Goal: Entertainment & Leisure: Browse casually

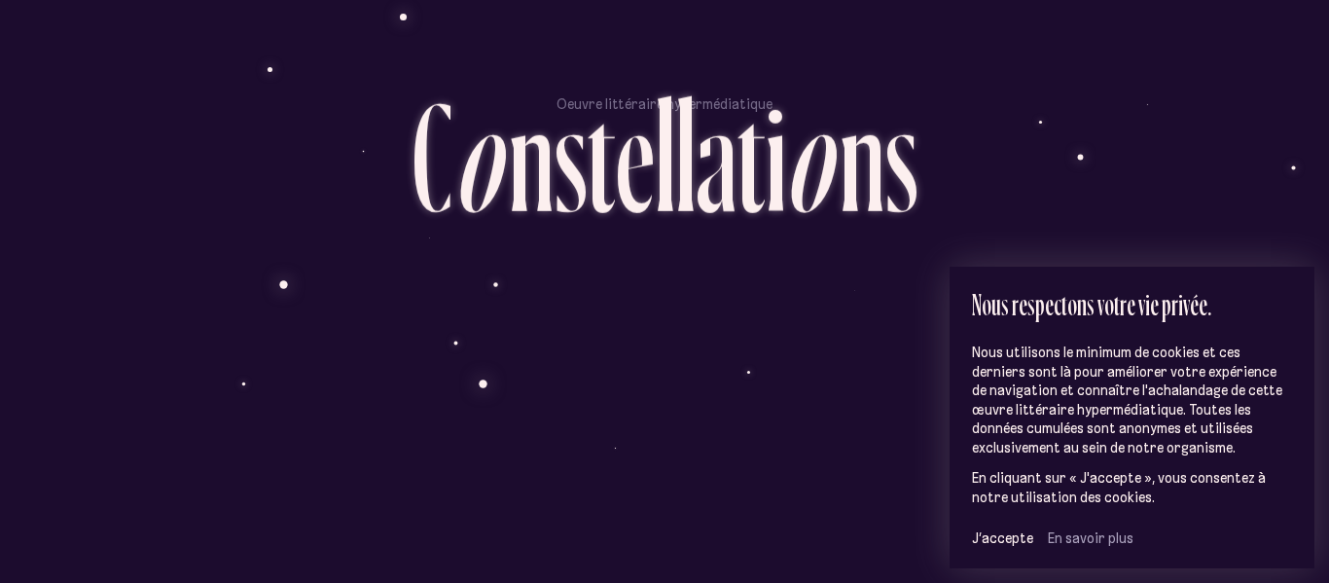
scroll to position [143, 0]
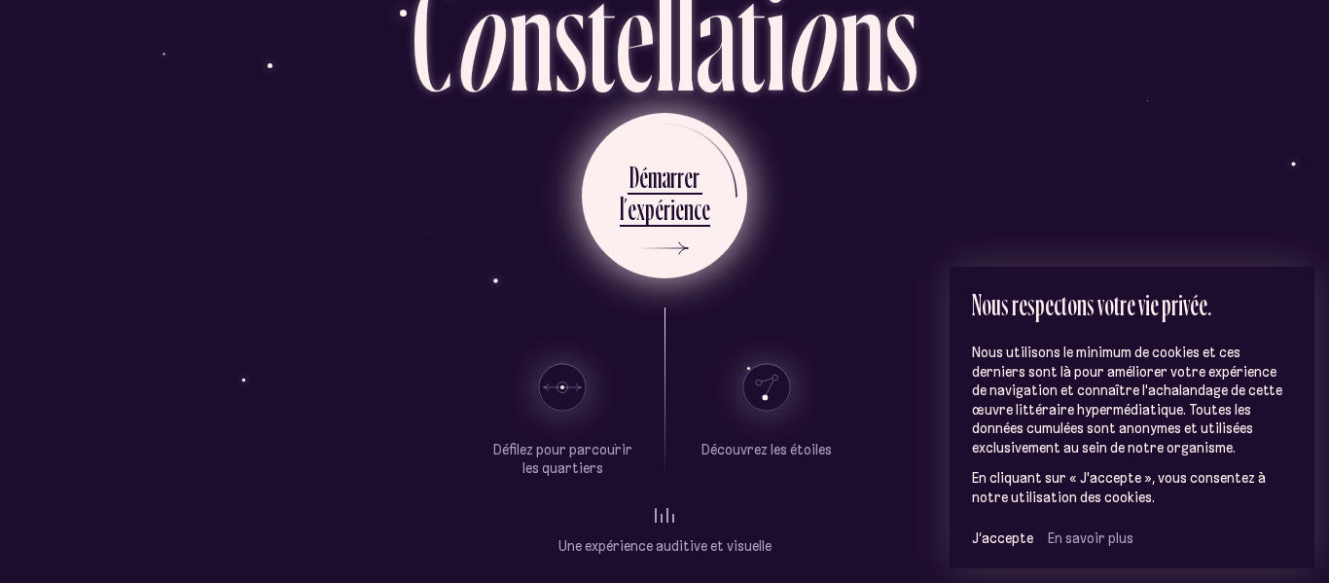
click at [698, 175] on div "D é m a r r e r" at bounding box center [665, 180] width 90 height 44
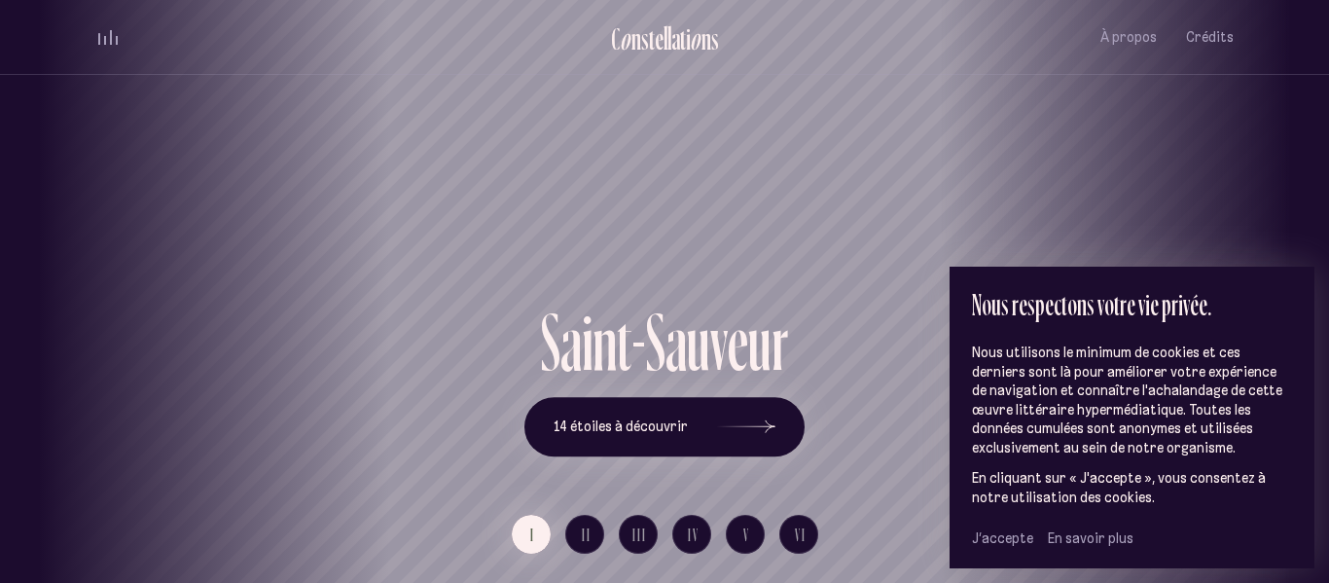
click at [1019, 544] on span "J’accepte" at bounding box center [1002, 538] width 61 height 18
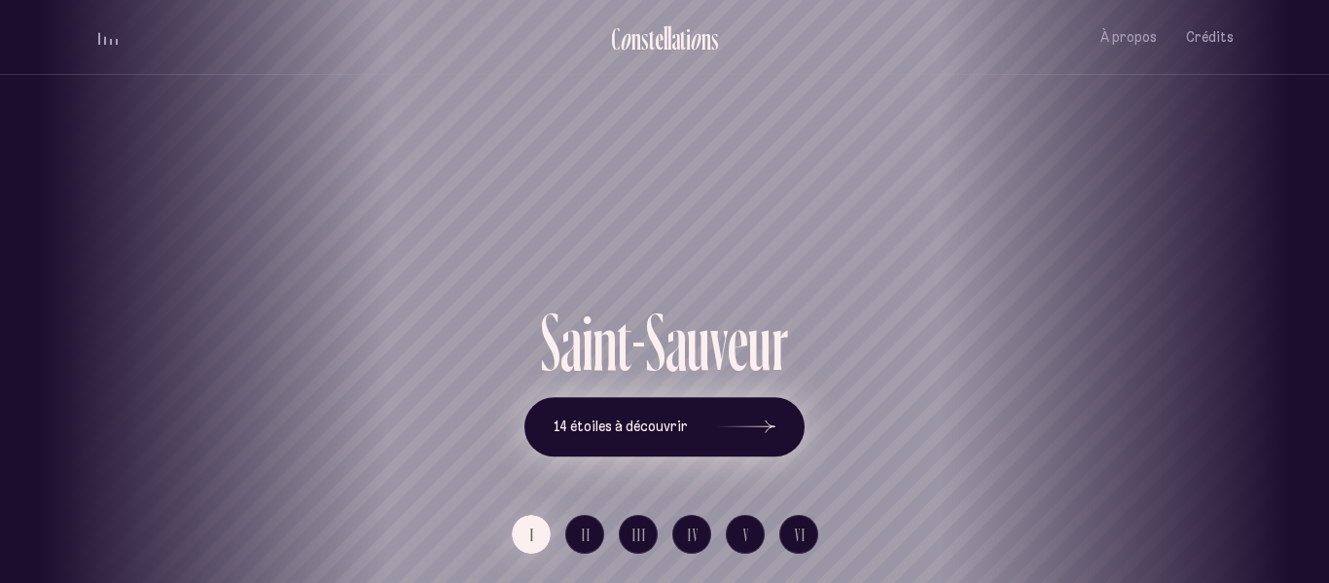
click at [776, 431] on button "14 étoiles à découvrir" at bounding box center [664, 427] width 280 height 60
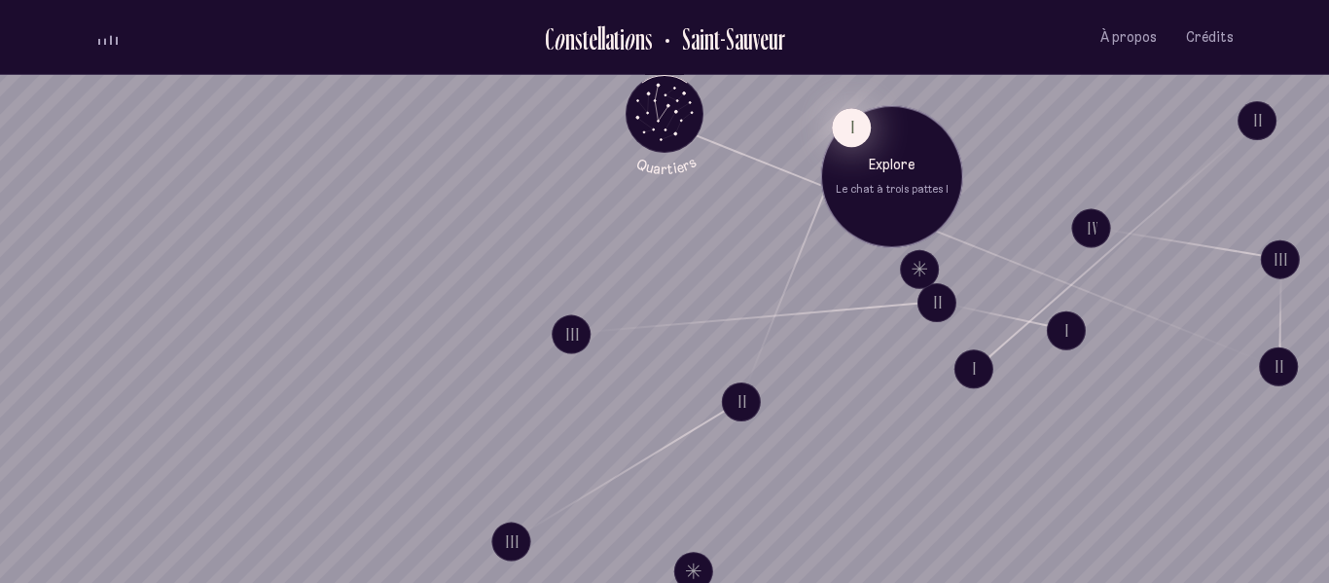
click at [853, 132] on button "I" at bounding box center [851, 127] width 39 height 39
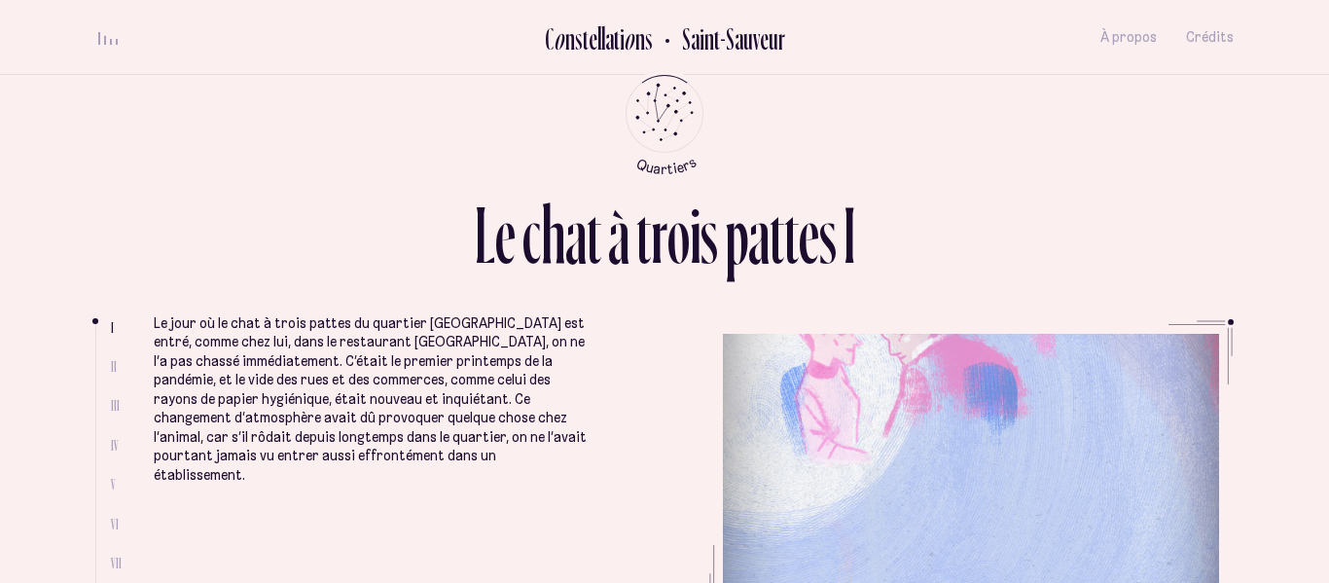
click at [112, 364] on span "II" at bounding box center [114, 366] width 6 height 17
click at [113, 365] on span "II" at bounding box center [114, 366] width 6 height 17
click at [102, 33] on div "volume audio" at bounding box center [107, 37] width 19 height 15
click at [1019, 410] on ul "Le jour où le chat à trois pattes du quartier [GEOGRAPHIC_DATA] est entré, comm…" at bounding box center [694, 465] width 1080 height 292
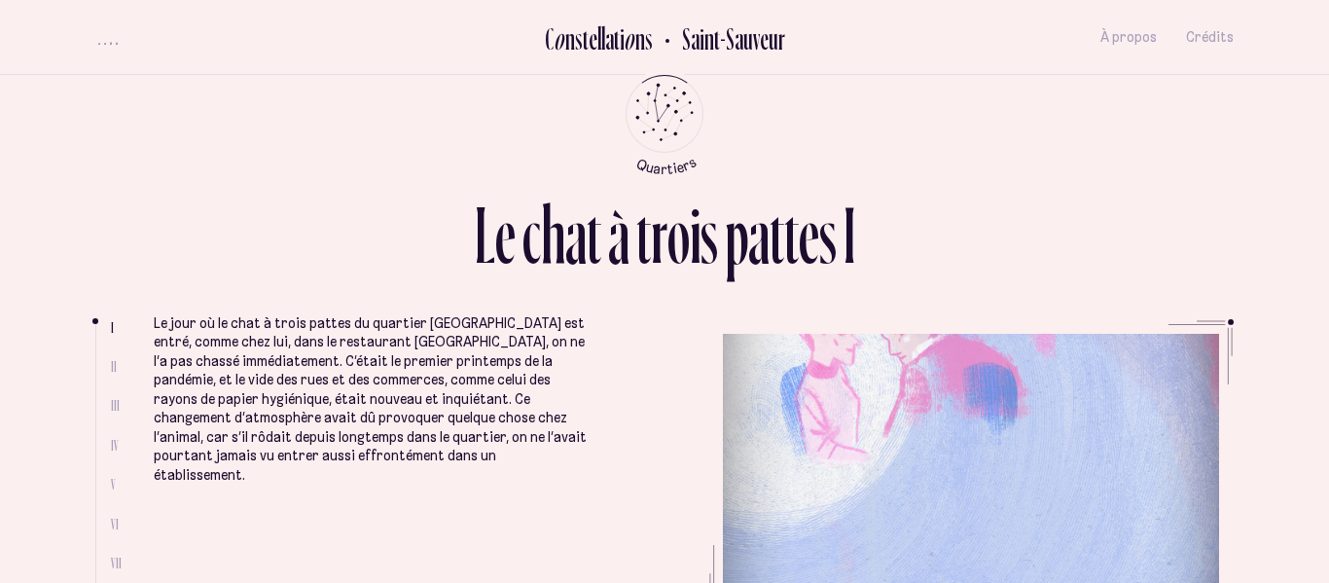
click at [108, 39] on button "volume audio" at bounding box center [107, 37] width 25 height 20
click at [658, 121] on icon "Quartiers" at bounding box center [665, 145] width 114 height 59
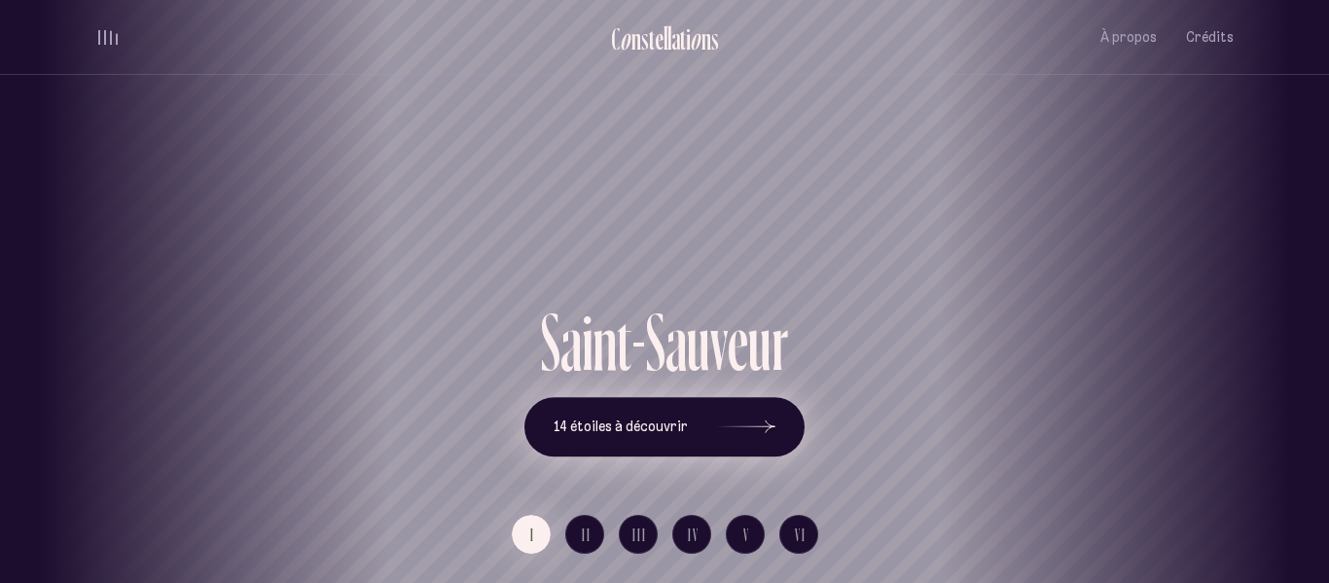
click at [733, 416] on icon at bounding box center [746, 427] width 58 height 146
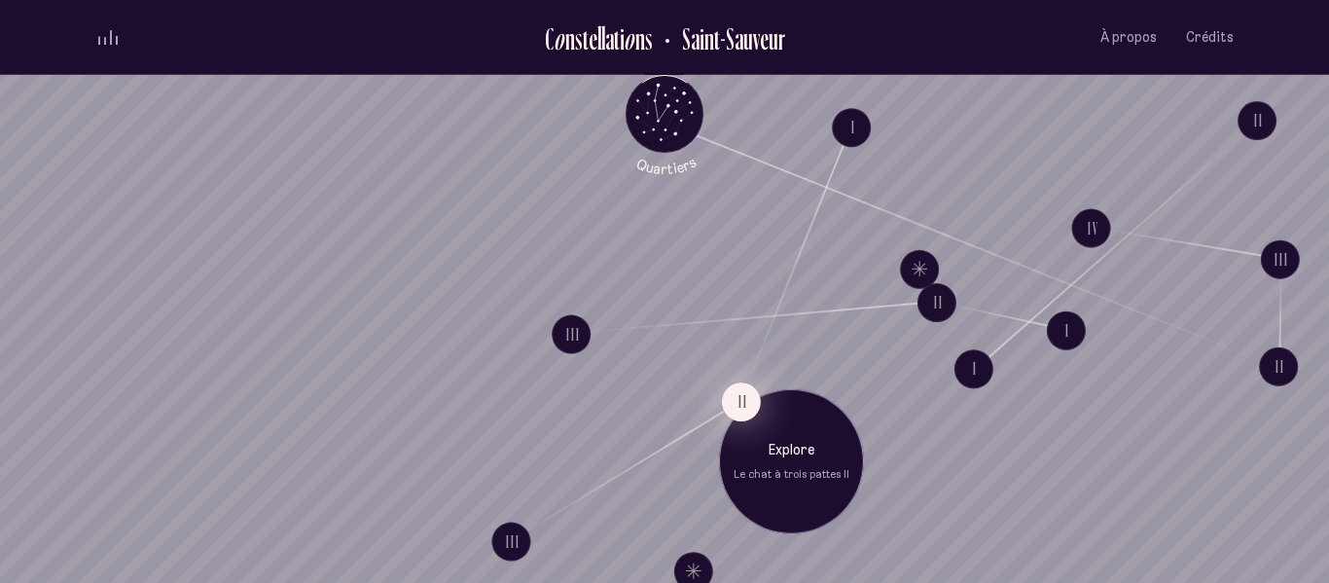
click at [727, 388] on button "II" at bounding box center [741, 401] width 39 height 39
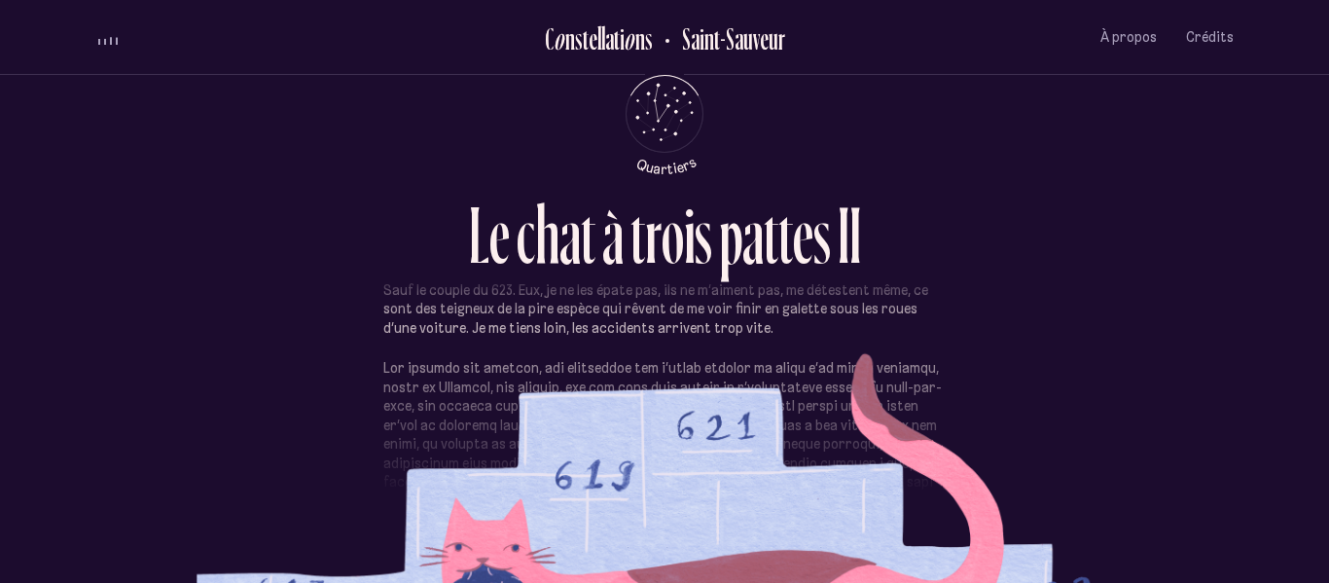
scroll to position [304, 0]
click at [741, 402] on button "II" at bounding box center [741, 402] width 0 height 0
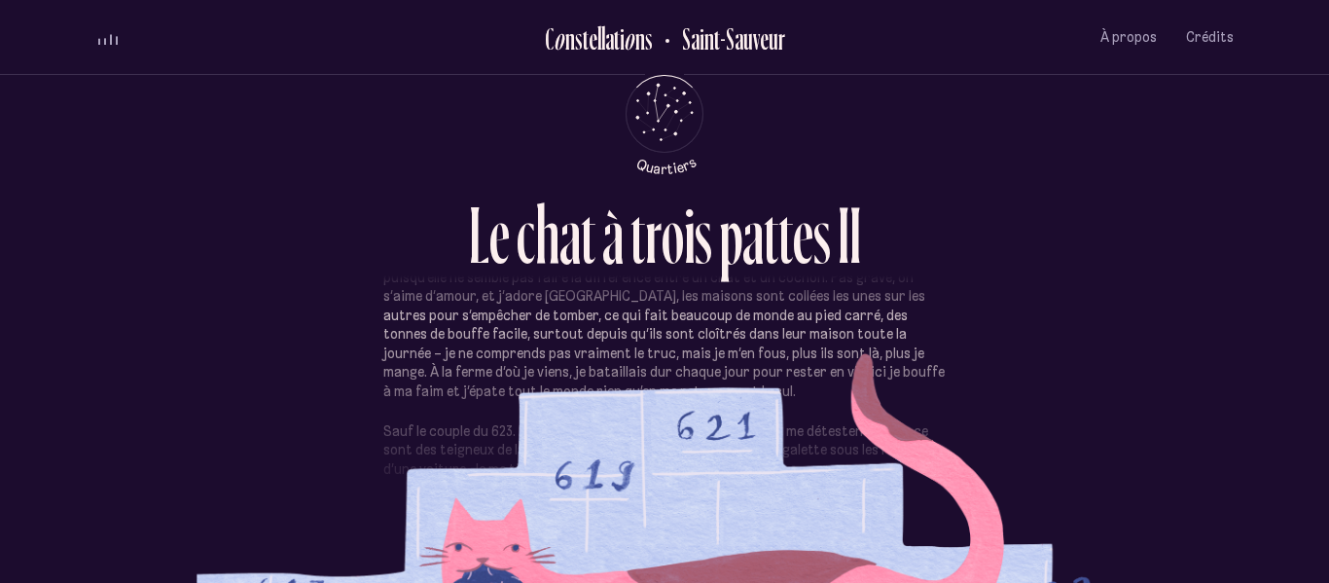
scroll to position [128, 0]
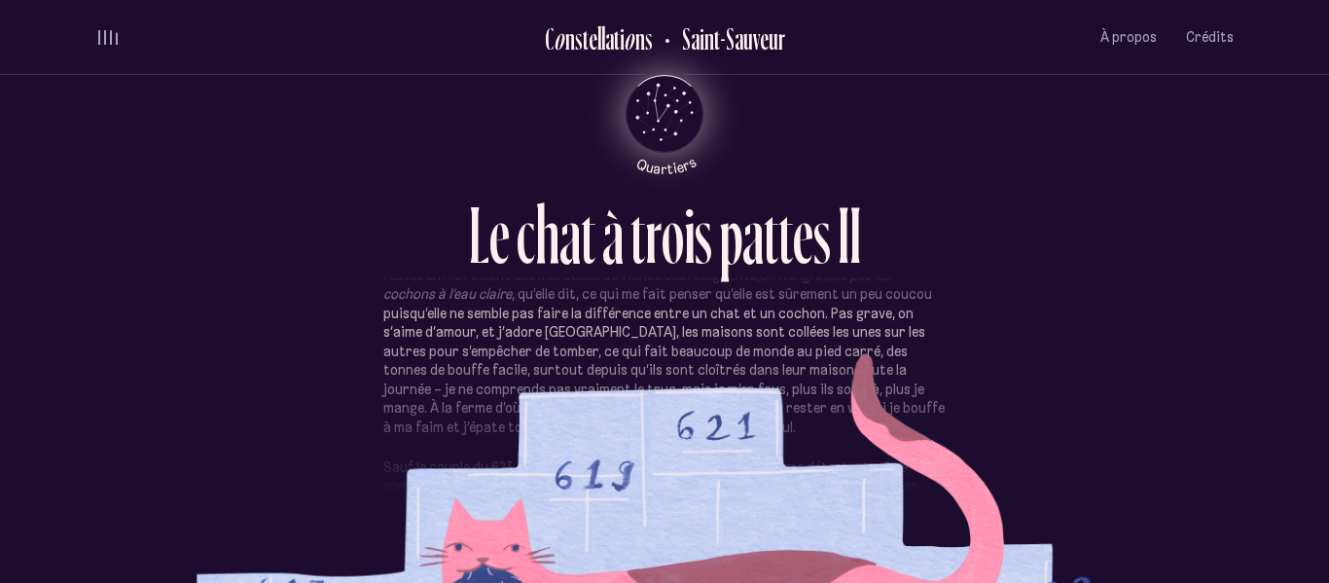
click at [676, 125] on icon "Quartiers" at bounding box center [665, 145] width 114 height 59
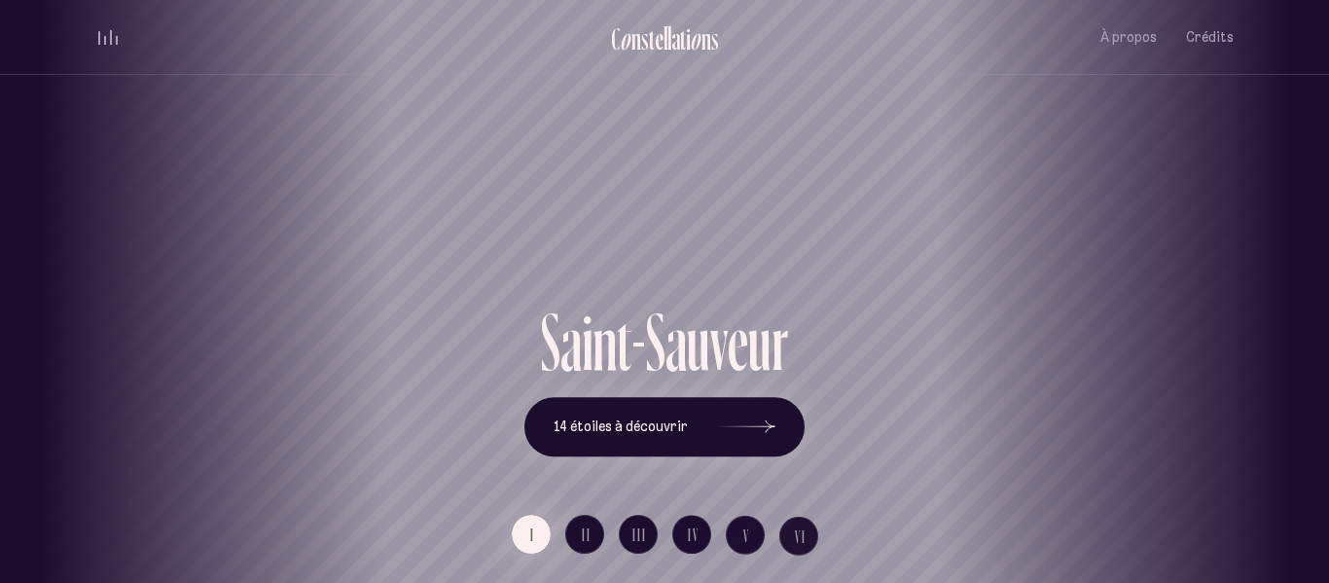
click at [686, 434] on div "[GEOGRAPHIC_DATA] [GEOGRAPHIC_DATA] [GEOGRAPHIC_DATA][PERSON_NAME][GEOGRAPHIC_D…" at bounding box center [664, 291] width 1329 height 583
click at [753, 418] on icon at bounding box center [746, 427] width 58 height 146
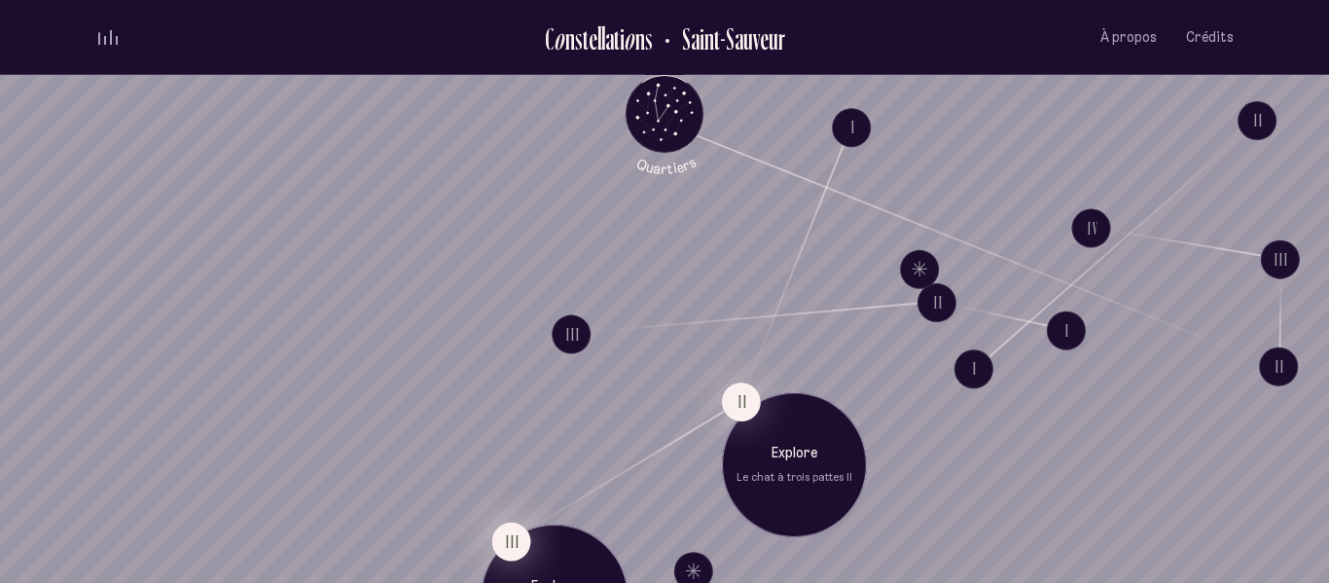
click at [513, 535] on button "III" at bounding box center [510, 540] width 39 height 39
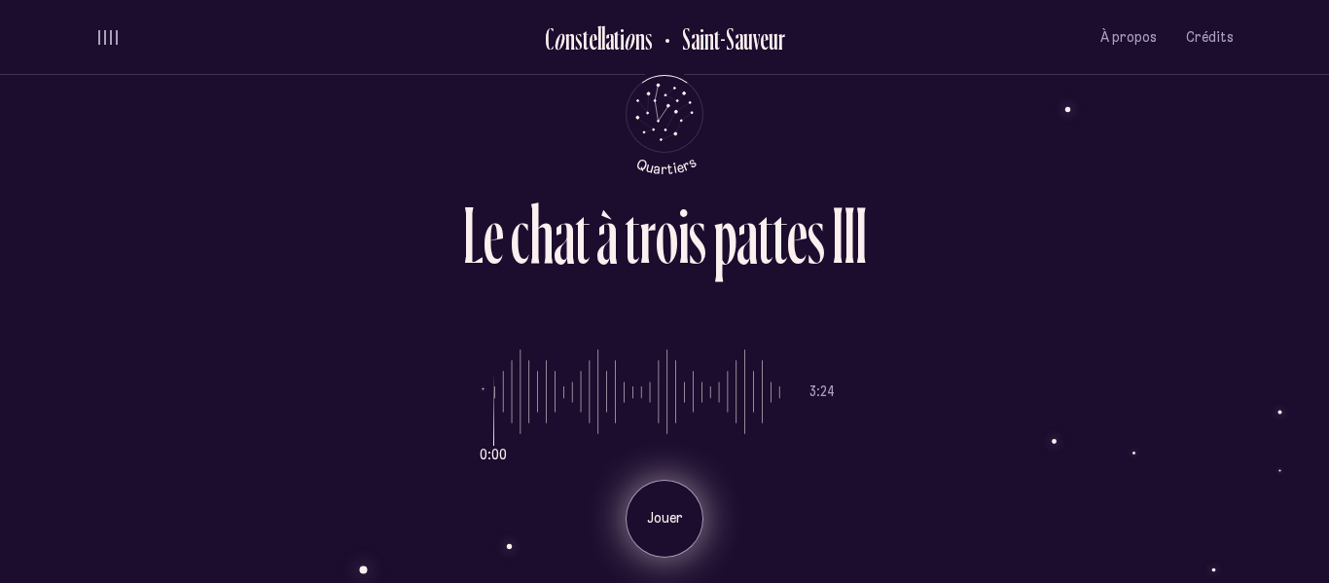
click at [648, 507] on div "Jouer" at bounding box center [665, 519] width 78 height 78
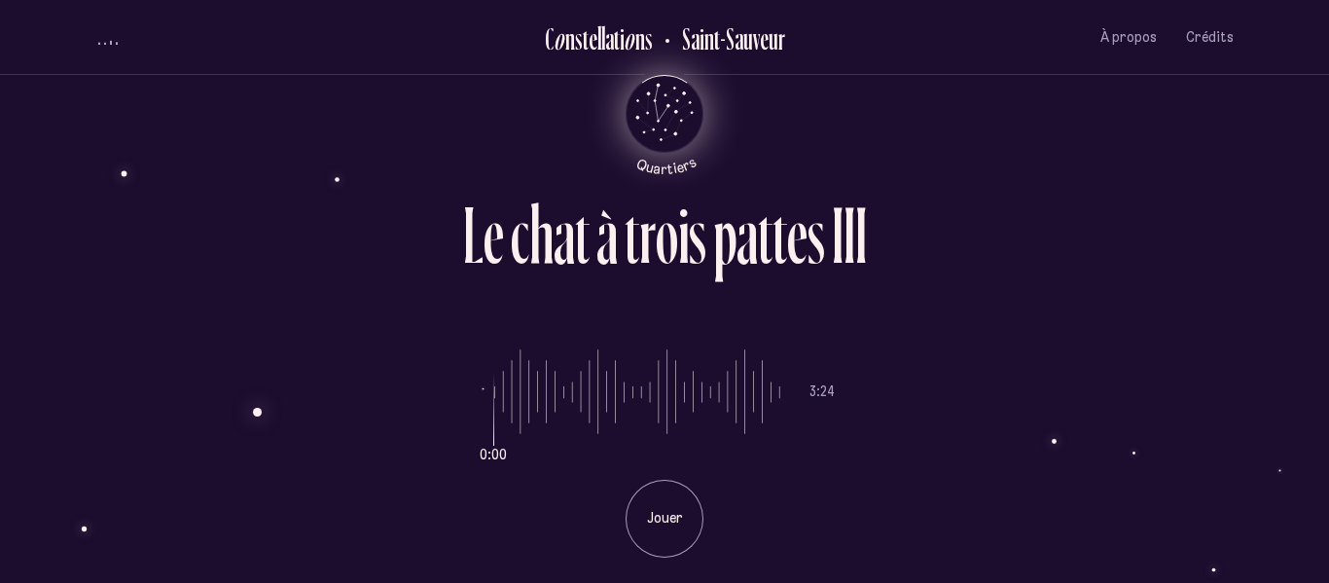
click at [643, 124] on icon "Quartiers" at bounding box center [665, 145] width 114 height 59
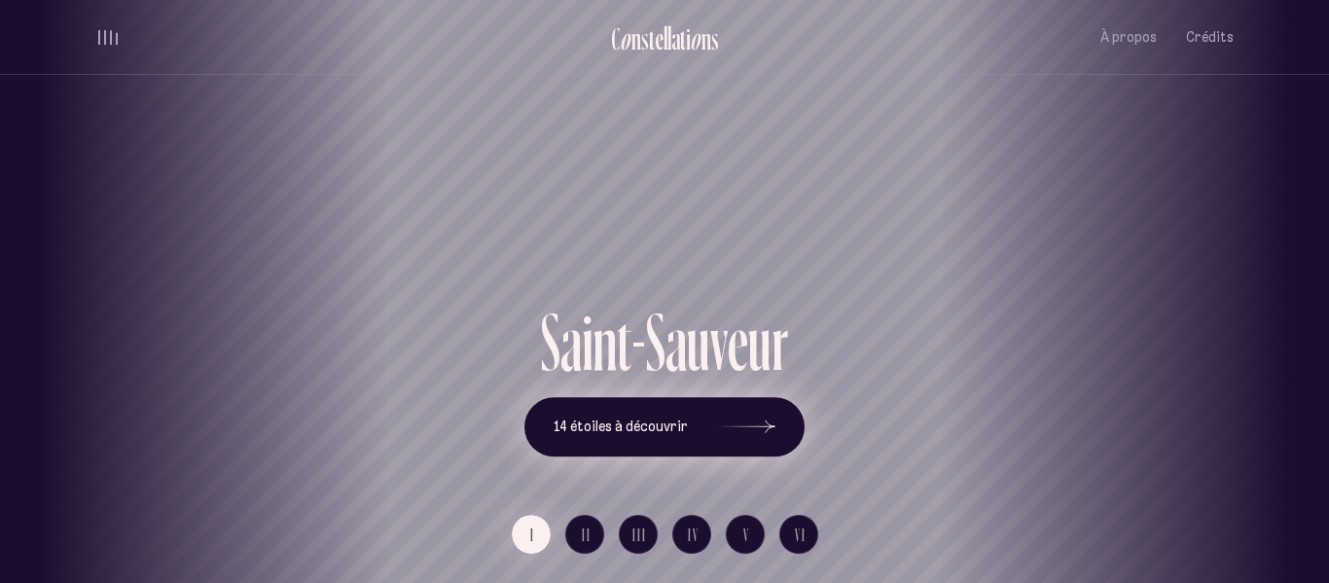
click at [776, 428] on button "14 étoiles à découvrir" at bounding box center [664, 427] width 280 height 60
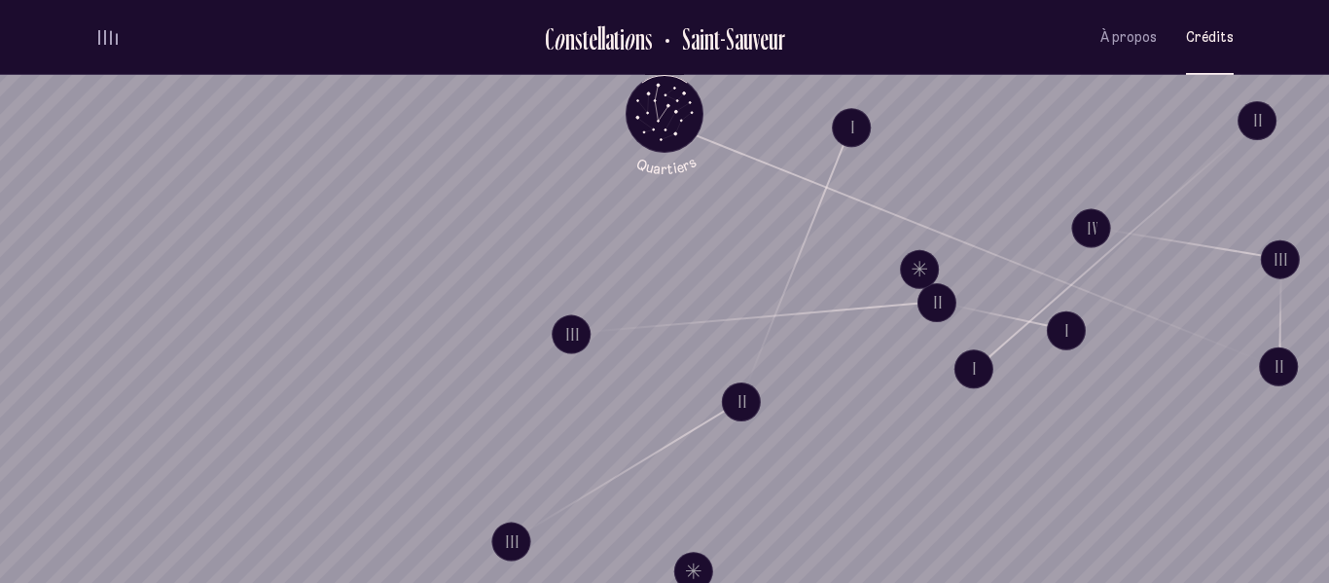
click at [1217, 36] on span "Crédits" at bounding box center [1210, 37] width 48 height 17
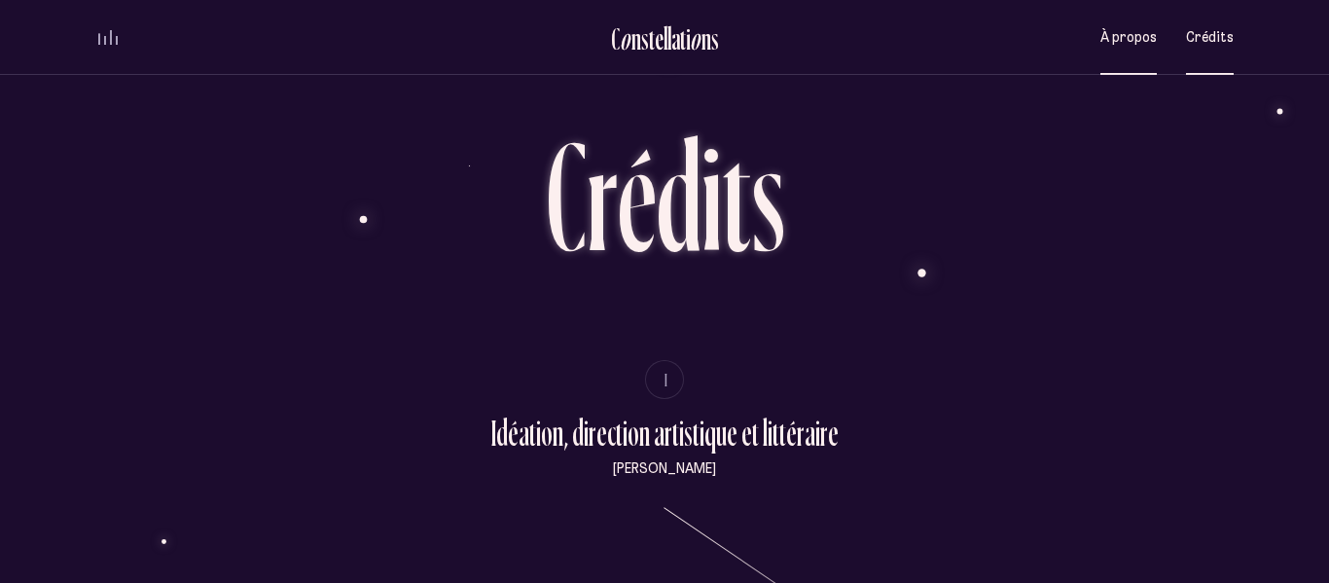
click at [1129, 24] on button "À propos" at bounding box center [1128, 38] width 56 height 46
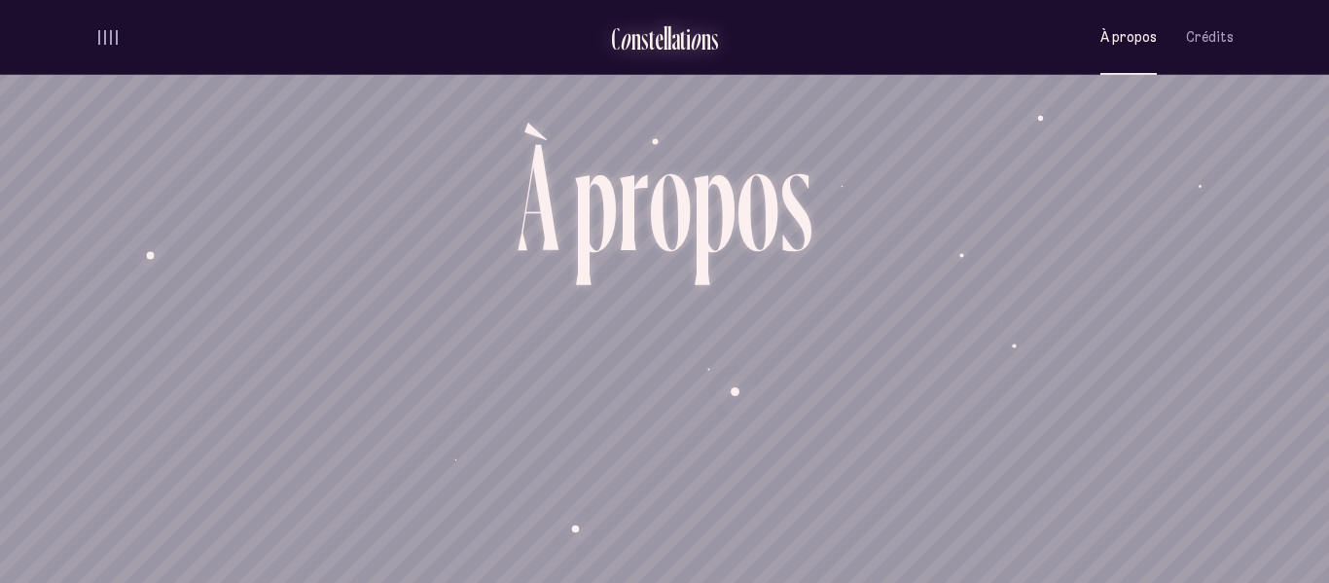
click at [678, 35] on div "a" at bounding box center [675, 38] width 9 height 32
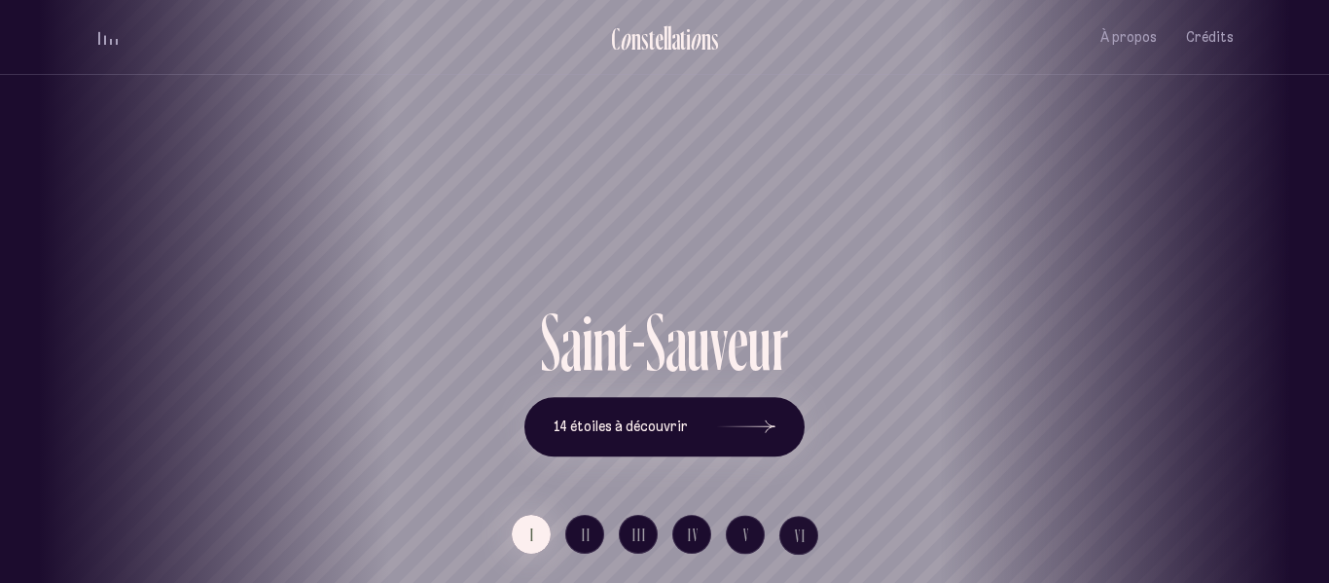
click at [713, 348] on div "[GEOGRAPHIC_DATA] [GEOGRAPHIC_DATA] [GEOGRAPHIC_DATA][PERSON_NAME][GEOGRAPHIC_D…" at bounding box center [664, 291] width 1329 height 583
click at [579, 534] on button "II" at bounding box center [584, 534] width 39 height 39
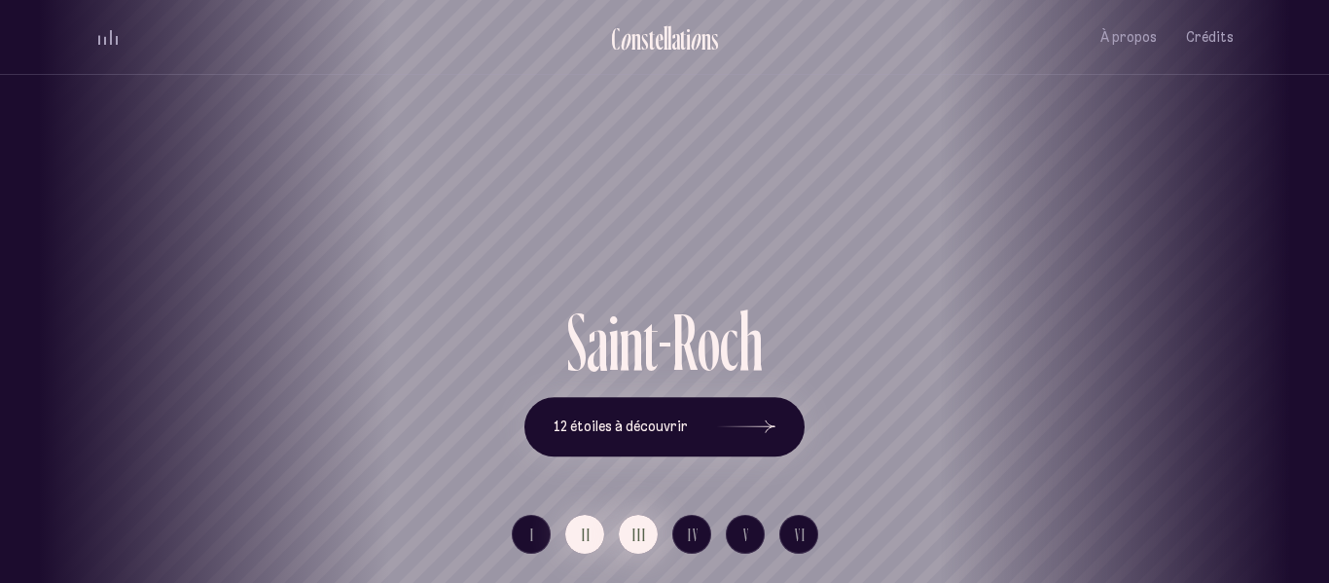
click at [640, 530] on span "III" at bounding box center [639, 534] width 15 height 17
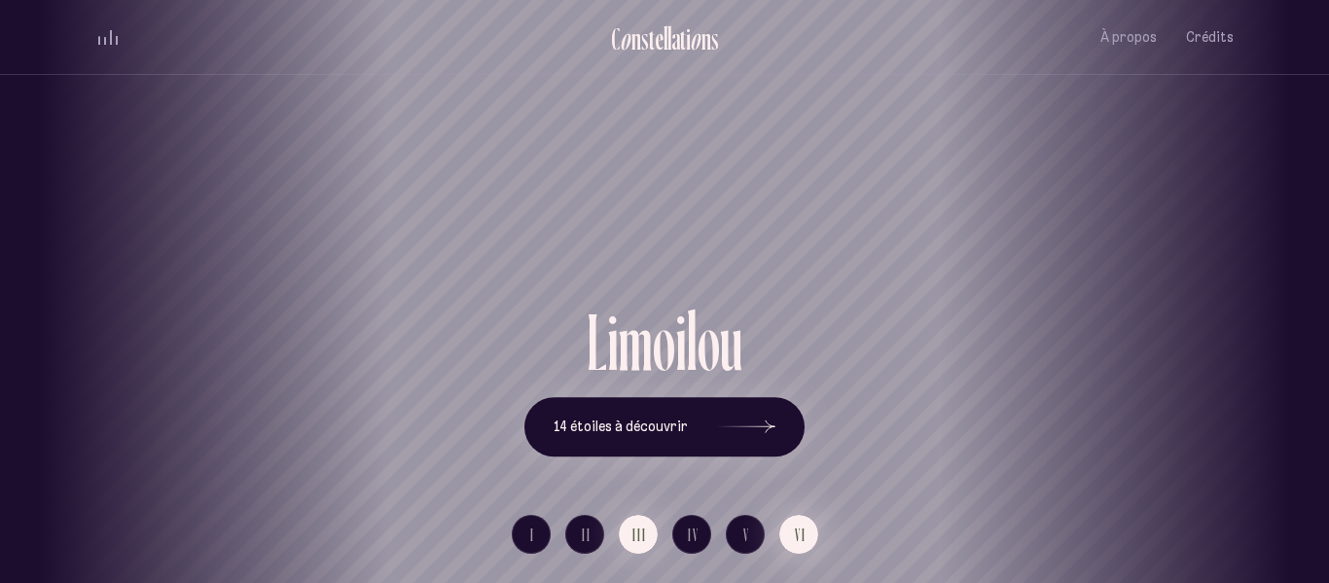
click at [800, 540] on span "VI" at bounding box center [801, 534] width 12 height 17
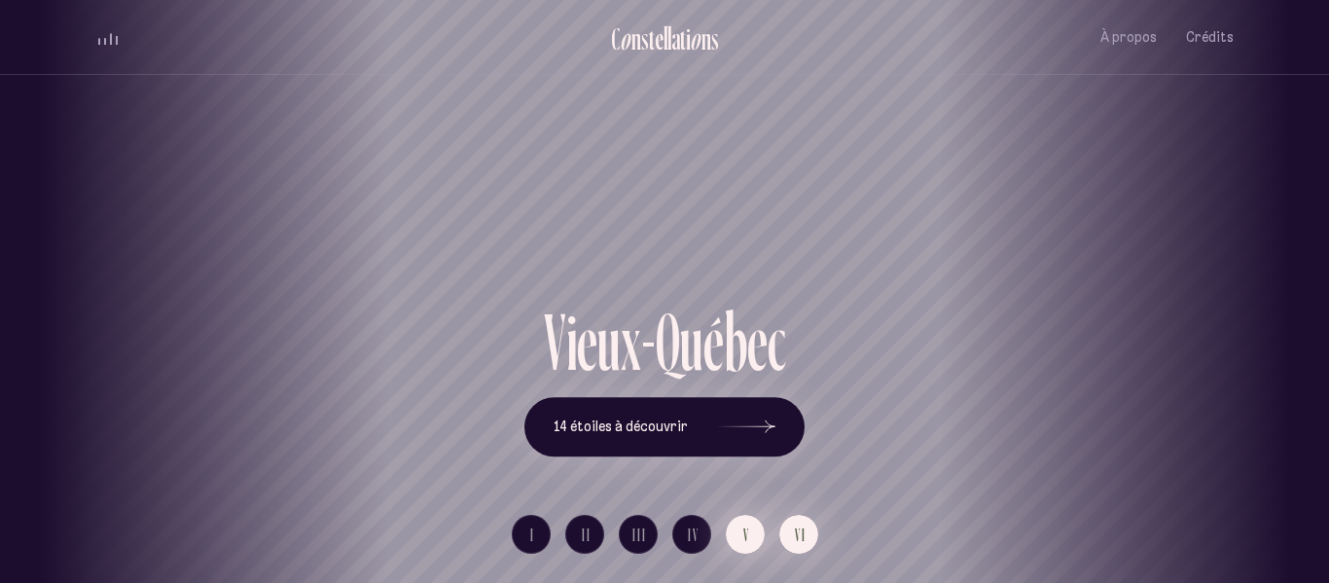
click at [744, 532] on span "V" at bounding box center [746, 534] width 7 height 17
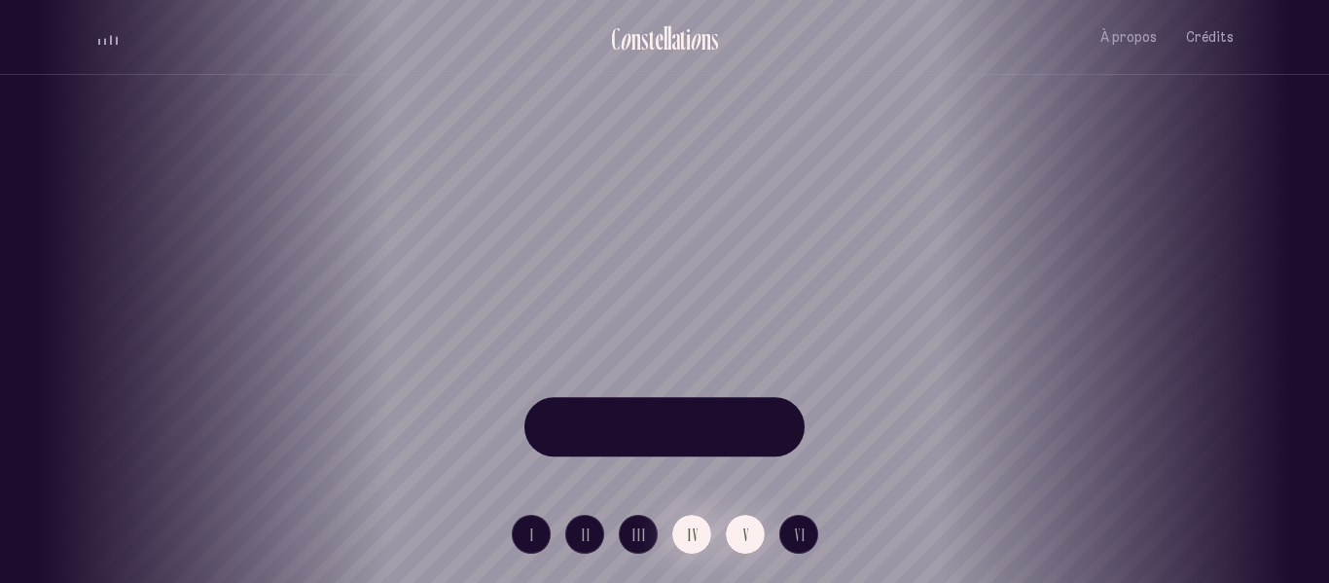
click at [688, 527] on span "IV" at bounding box center [694, 534] width 12 height 17
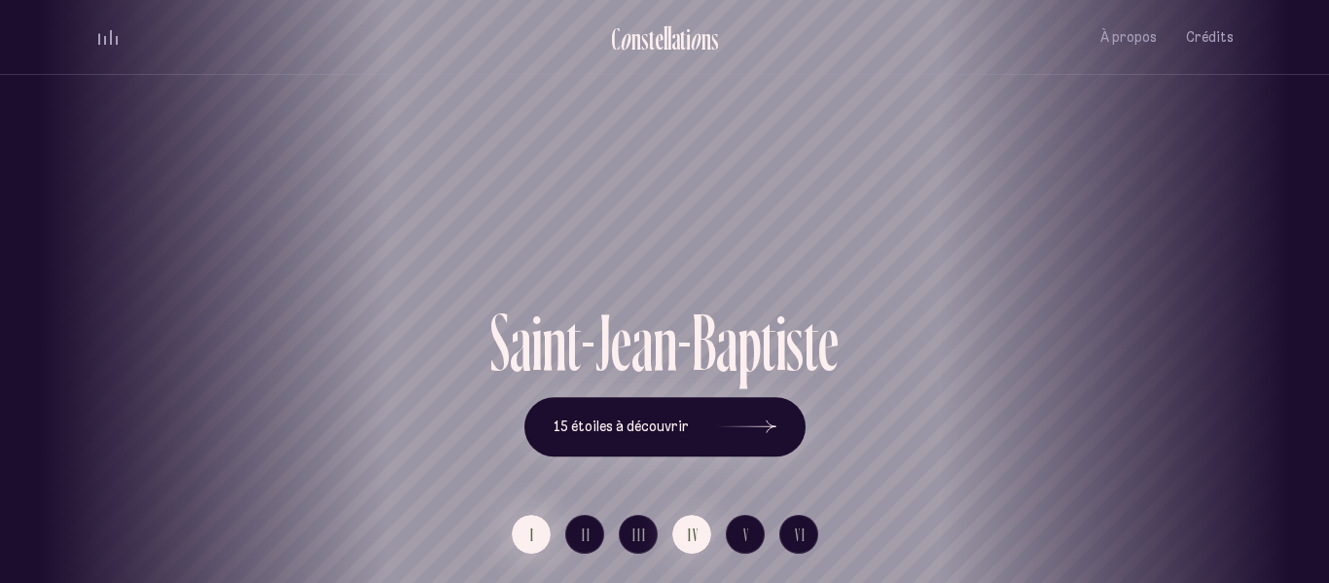
click at [535, 537] on button "I" at bounding box center [531, 534] width 39 height 39
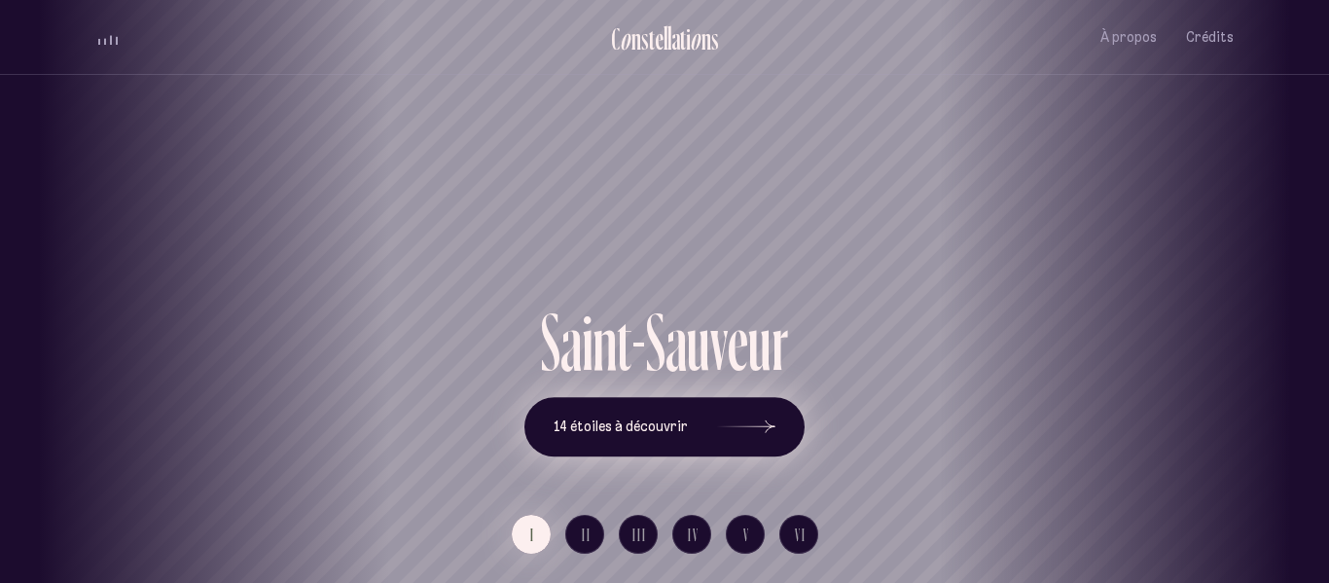
click at [671, 447] on button "14 étoiles à découvrir" at bounding box center [664, 427] width 280 height 60
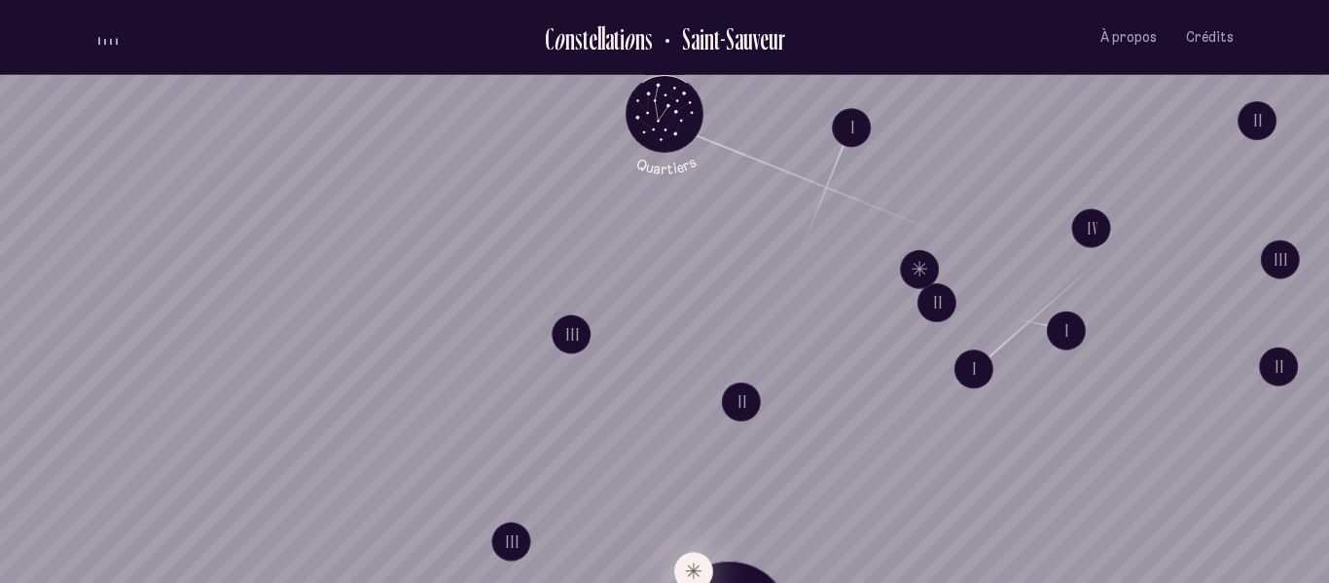
click at [690, 561] on button "Explore Étoile solitaire IV" at bounding box center [693, 571] width 39 height 39
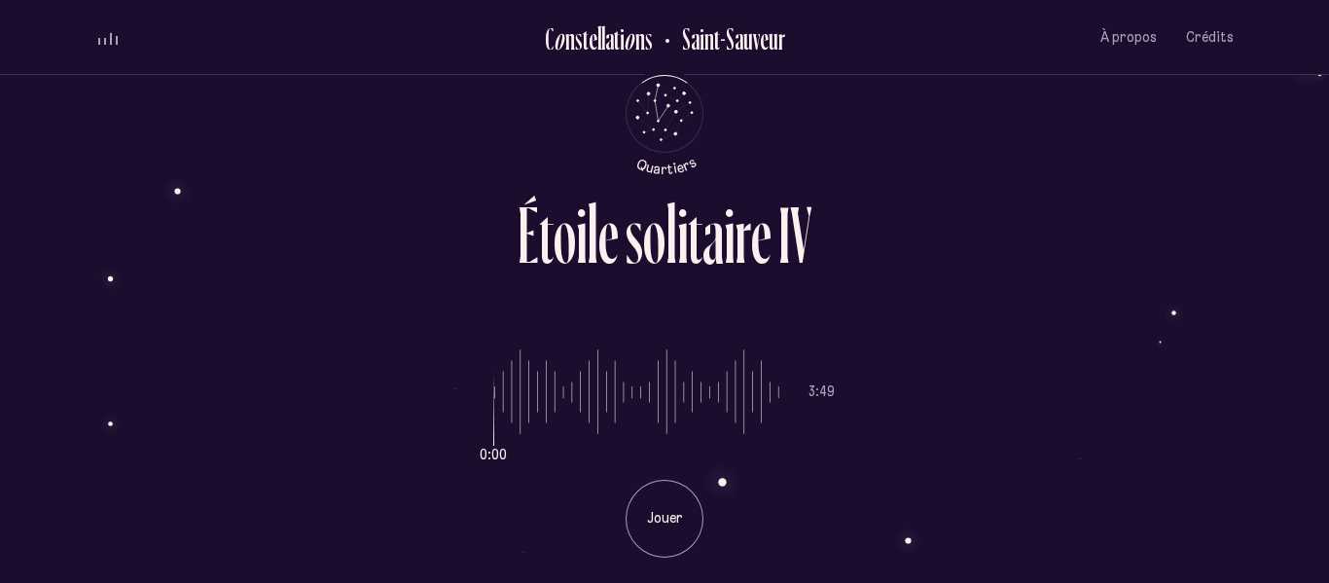
click at [666, 524] on p "Jouer" at bounding box center [664, 518] width 49 height 19
click at [666, 524] on p "Pause" at bounding box center [664, 518] width 49 height 19
click at [730, 45] on h2 "Saint-Sauveur" at bounding box center [726, 38] width 118 height 32
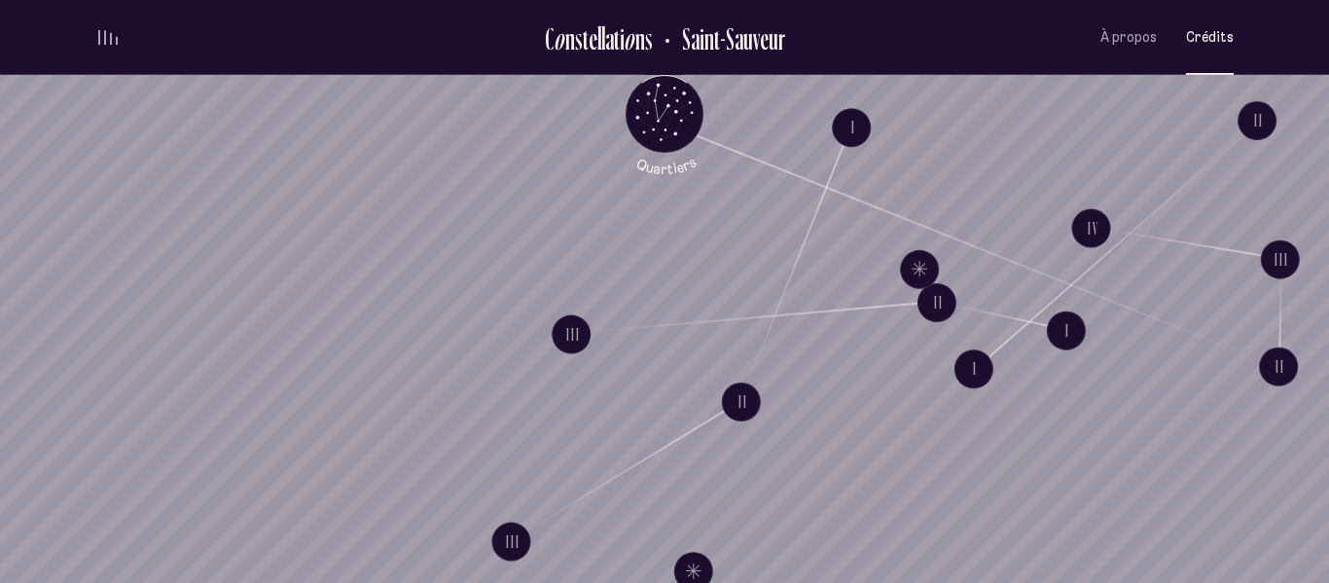
click at [1221, 34] on span "Crédits" at bounding box center [1210, 37] width 48 height 17
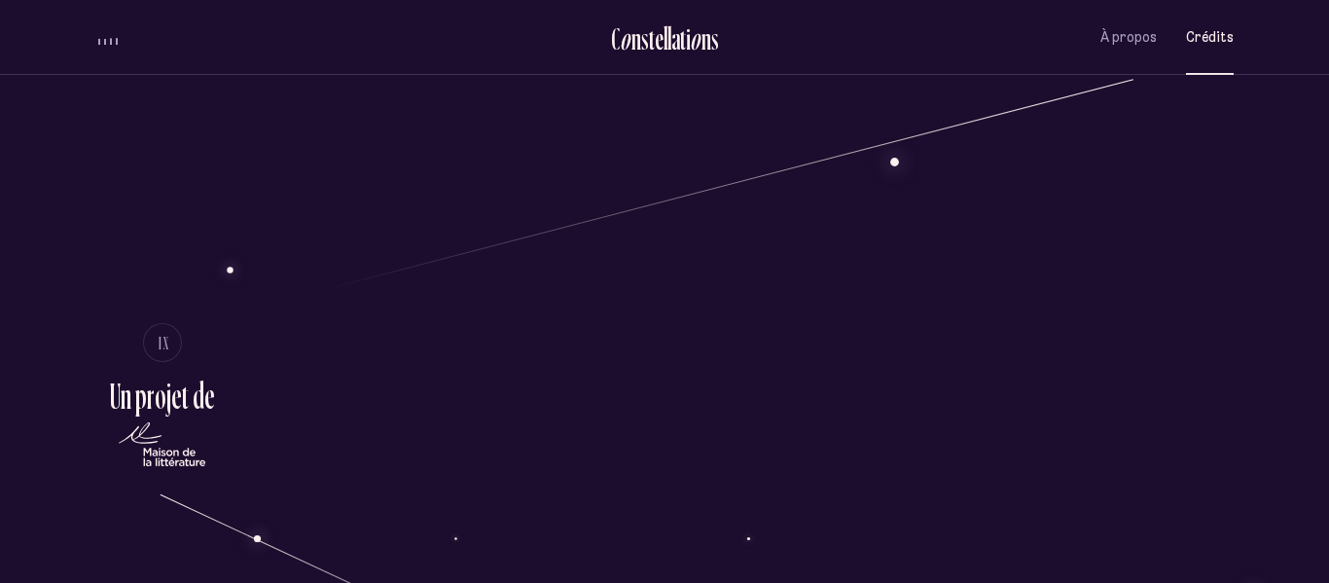
scroll to position [2996, 0]
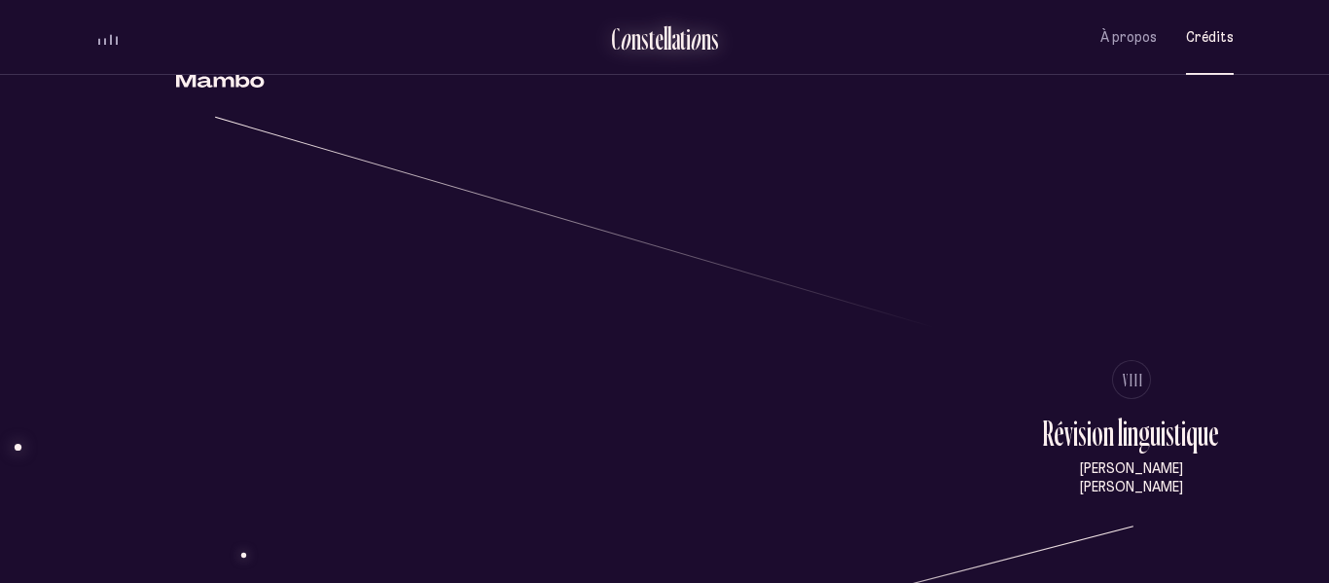
click at [683, 29] on div "t" at bounding box center [683, 38] width 6 height 32
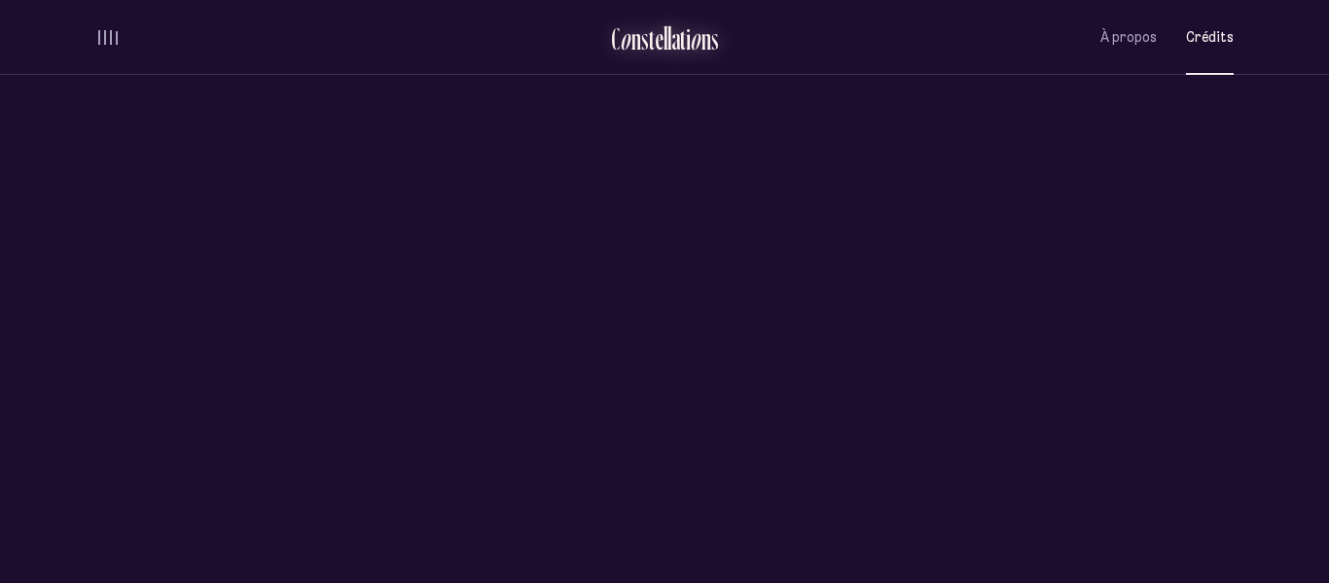
scroll to position [0, 0]
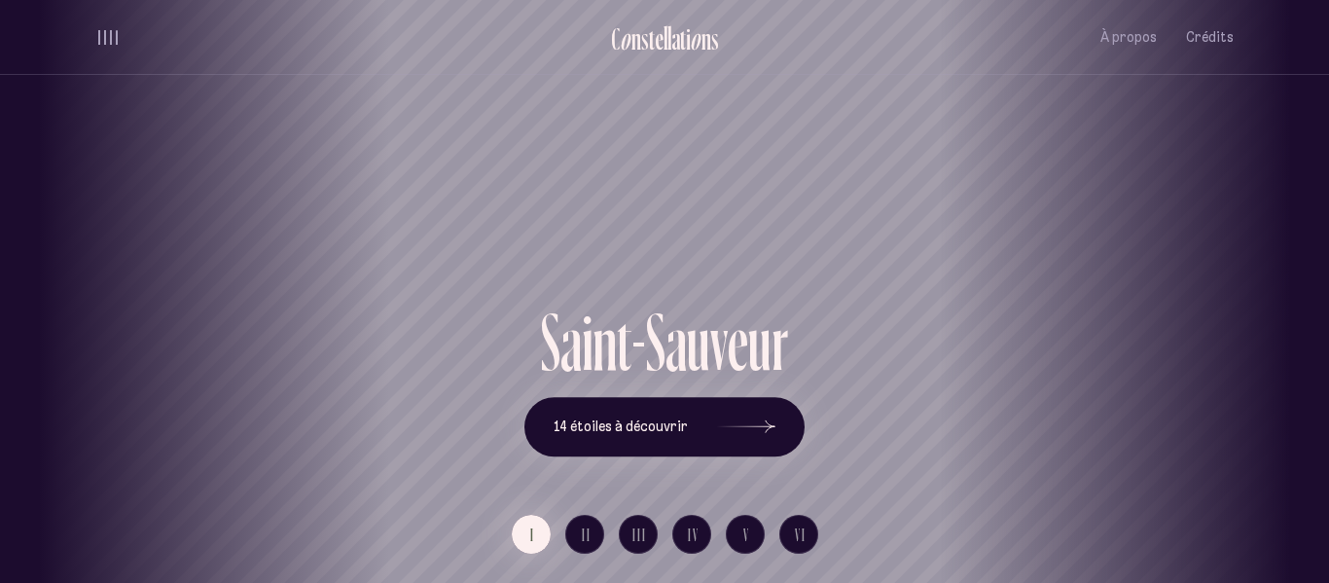
click at [755, 417] on div "[GEOGRAPHIC_DATA] [GEOGRAPHIC_DATA] [GEOGRAPHIC_DATA][PERSON_NAME][GEOGRAPHIC_D…" at bounding box center [664, 291] width 1329 height 583
click at [755, 417] on icon at bounding box center [746, 427] width 58 height 146
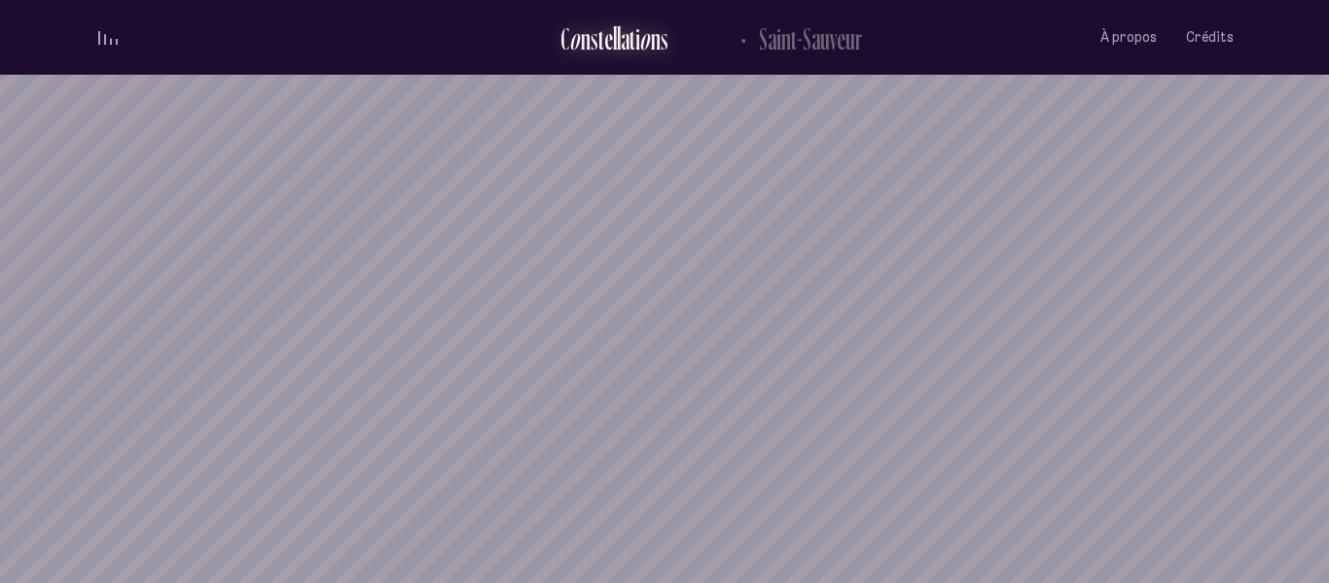
click at [668, 40] on li "Saint-Sauveur" at bounding box center [717, 38] width 99 height 46
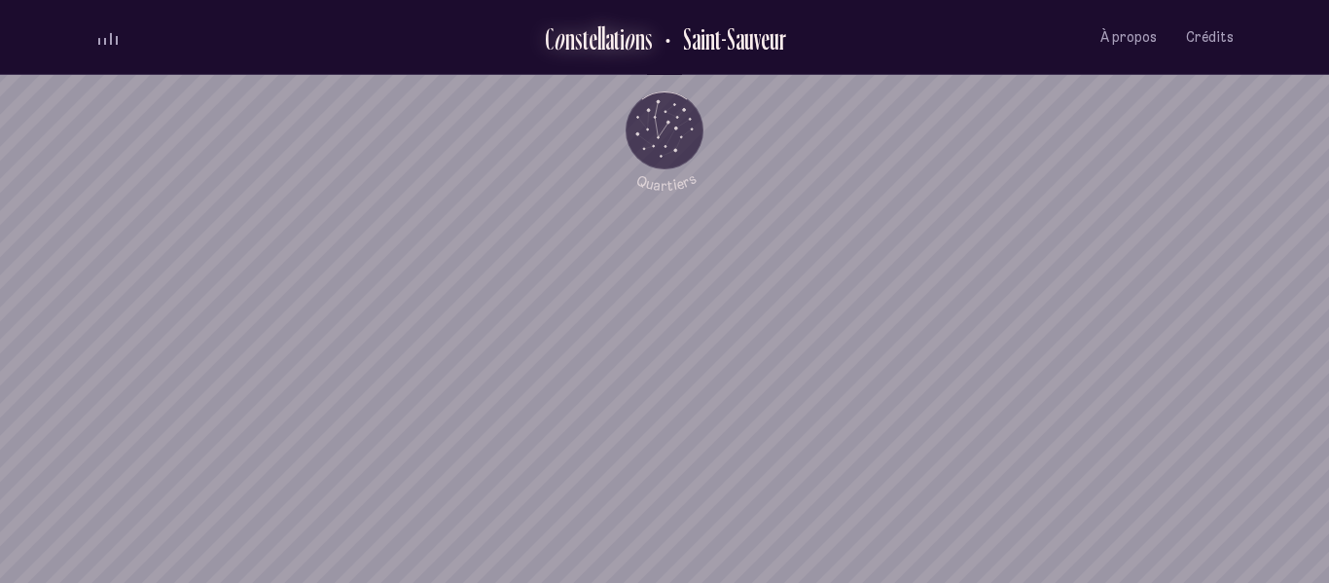
click at [609, 38] on div "a" at bounding box center [609, 38] width 9 height 32
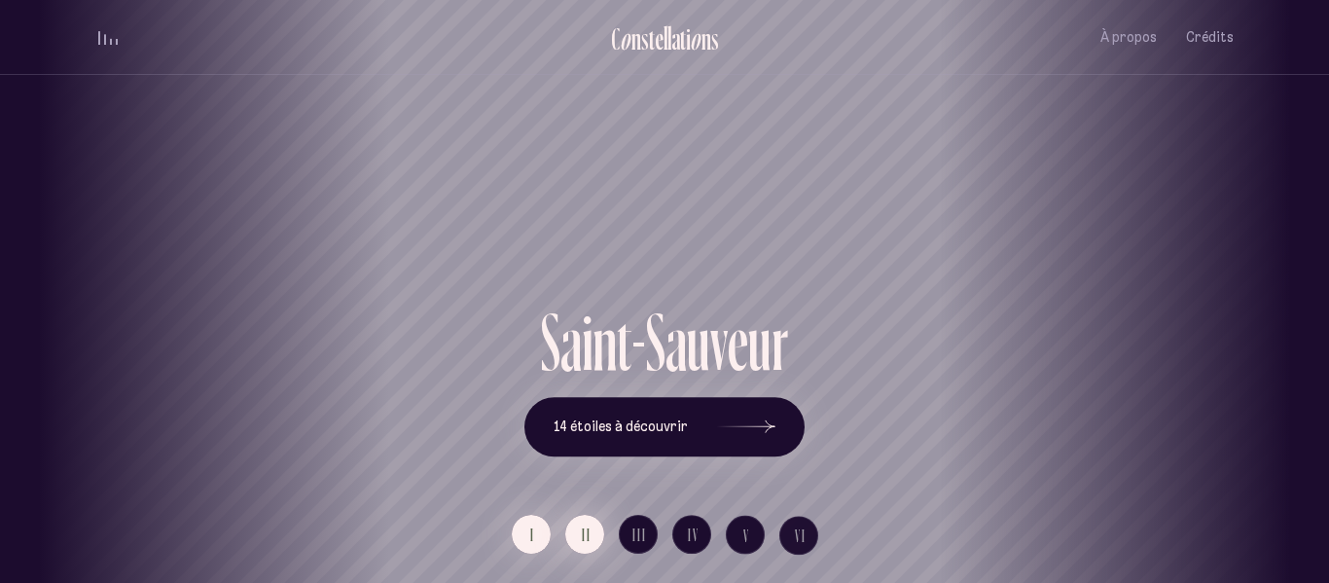
click at [590, 533] on span "II" at bounding box center [587, 534] width 10 height 17
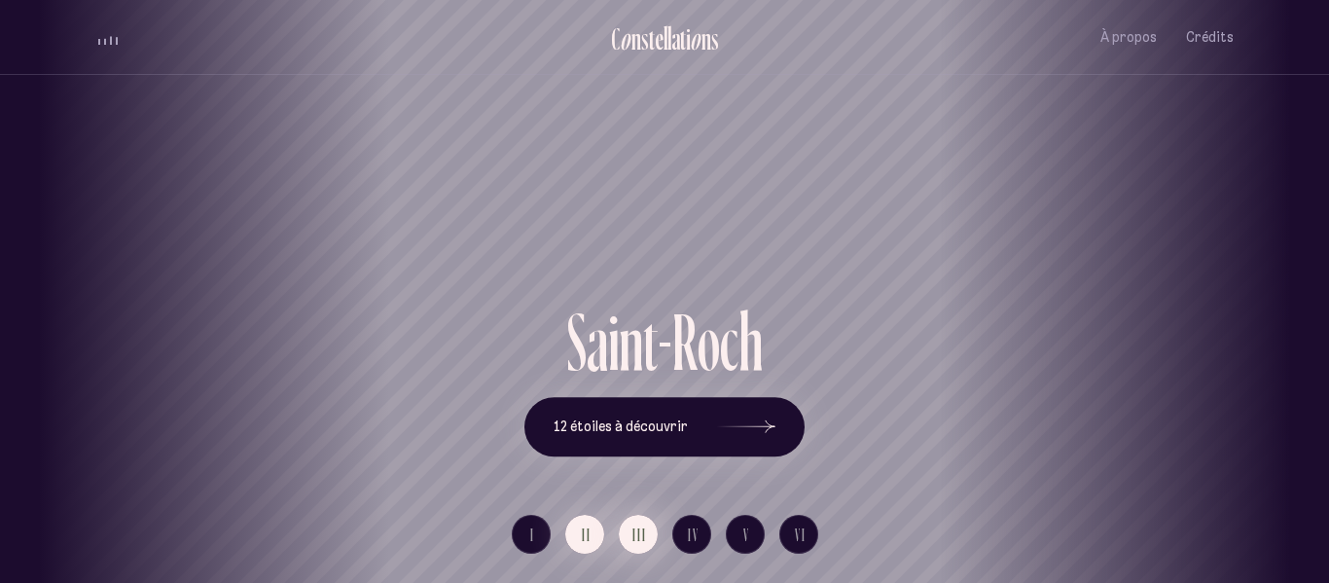
click at [633, 529] on span "III" at bounding box center [639, 534] width 15 height 17
click at [582, 526] on span "II" at bounding box center [587, 534] width 10 height 17
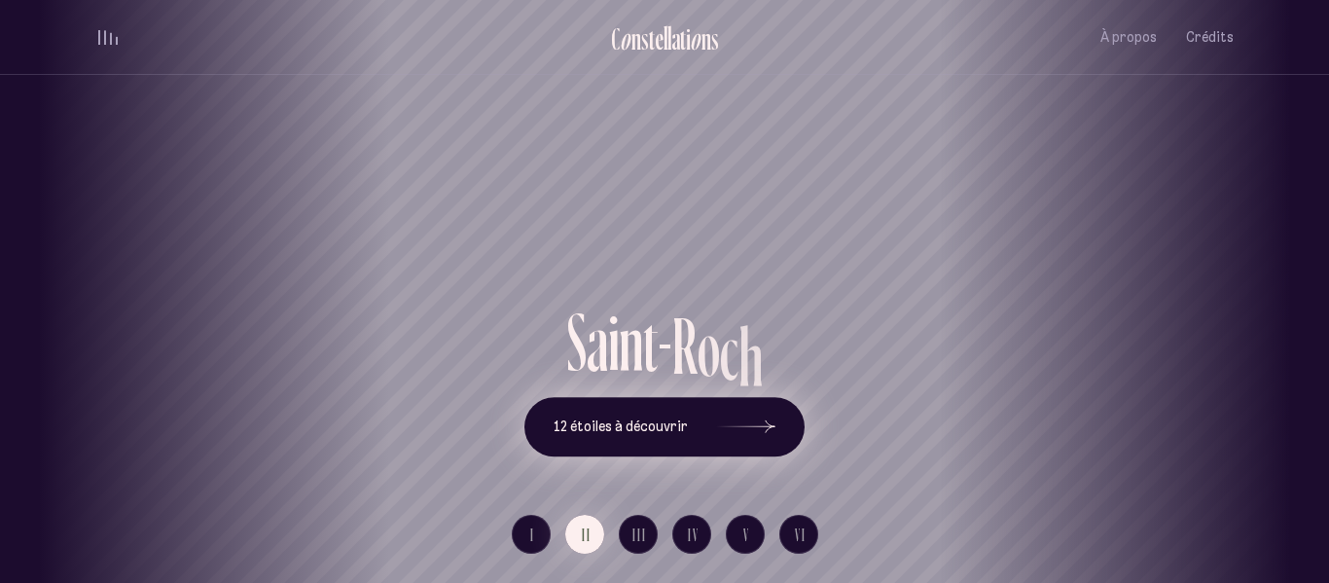
click at [679, 437] on button "12 étoiles à découvrir" at bounding box center [664, 427] width 280 height 60
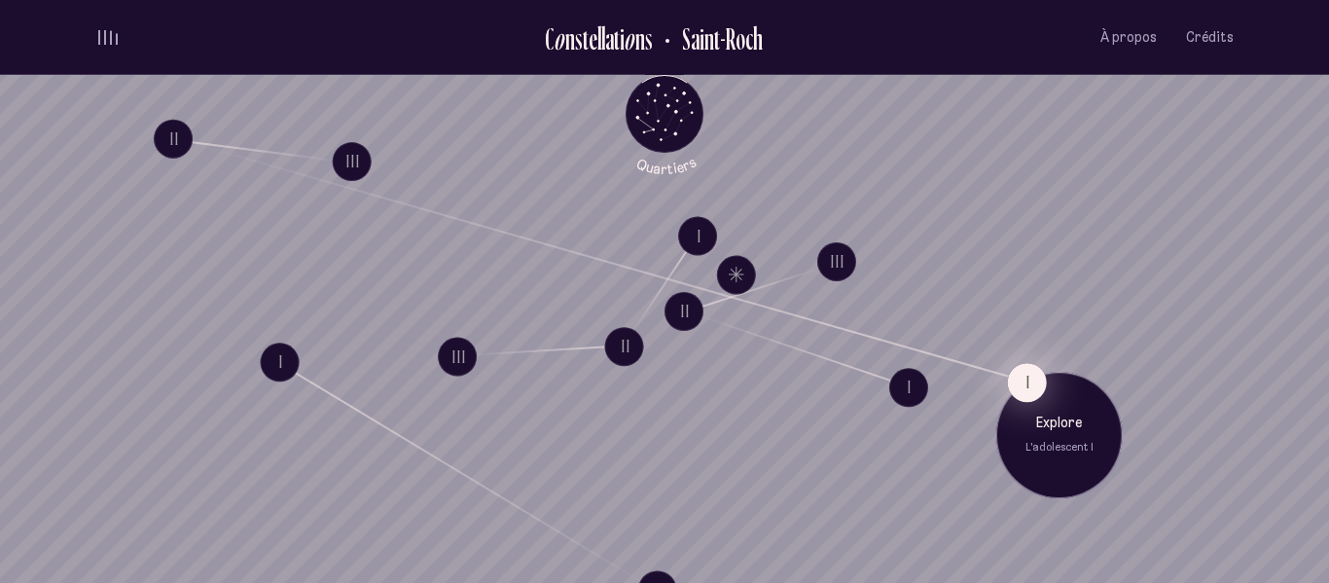
click at [1030, 373] on button "I" at bounding box center [1027, 382] width 39 height 39
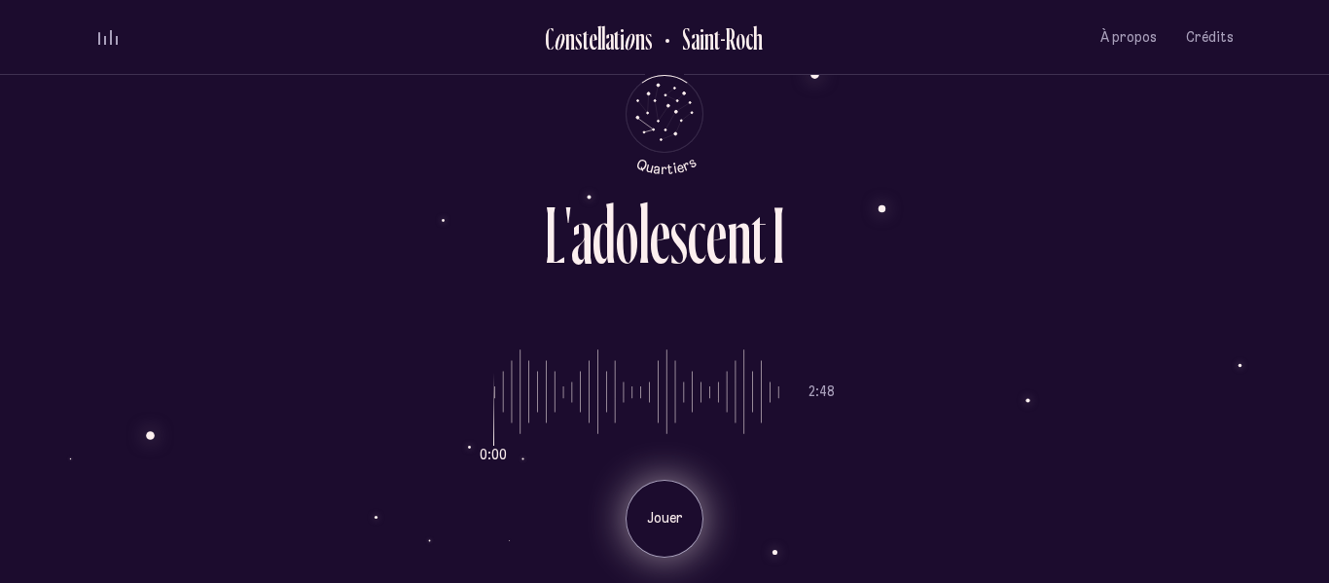
click at [658, 531] on div "Jouer" at bounding box center [665, 519] width 78 height 78
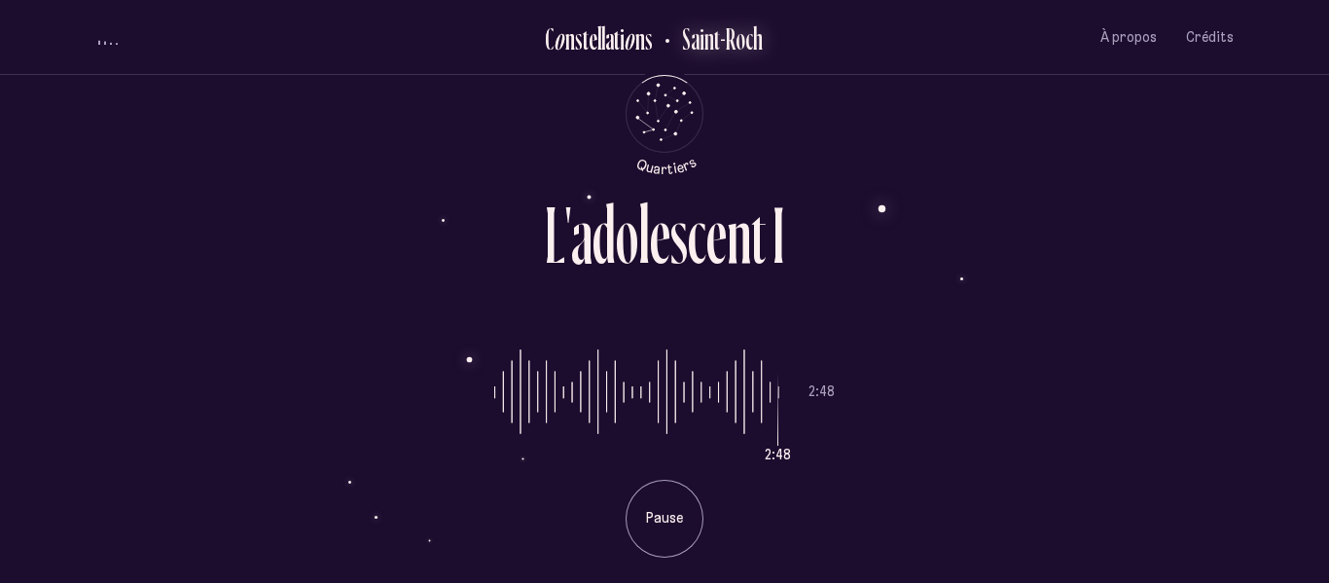
click at [735, 49] on h2 "Saint-Roch" at bounding box center [714, 38] width 95 height 32
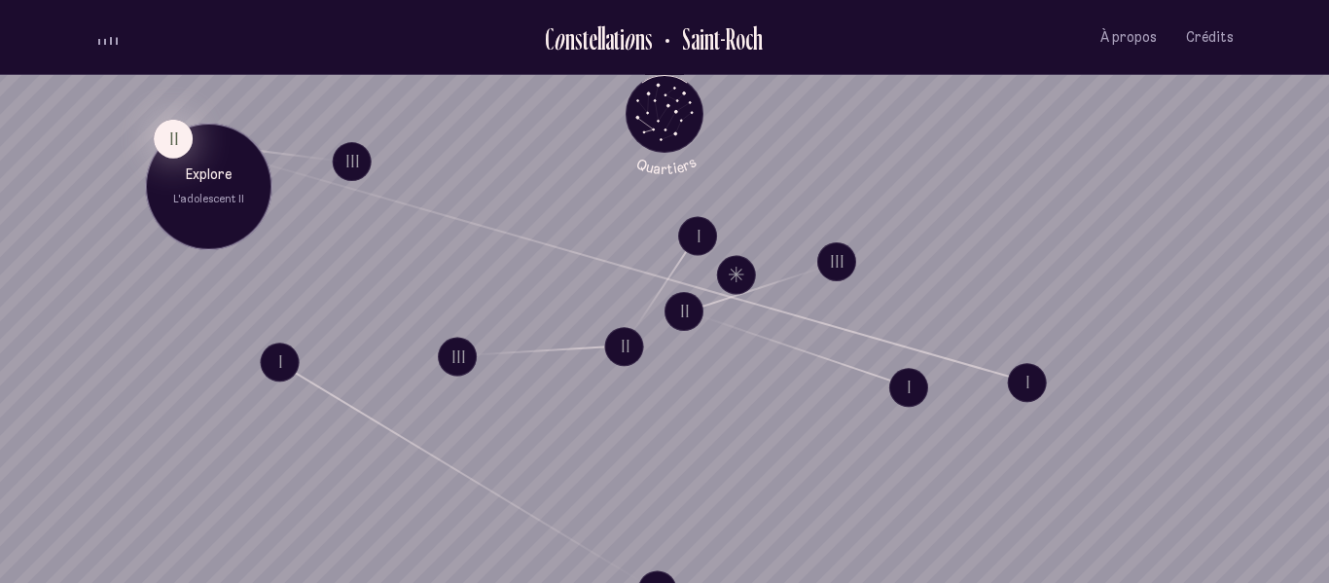
click at [169, 140] on button "II" at bounding box center [173, 138] width 39 height 39
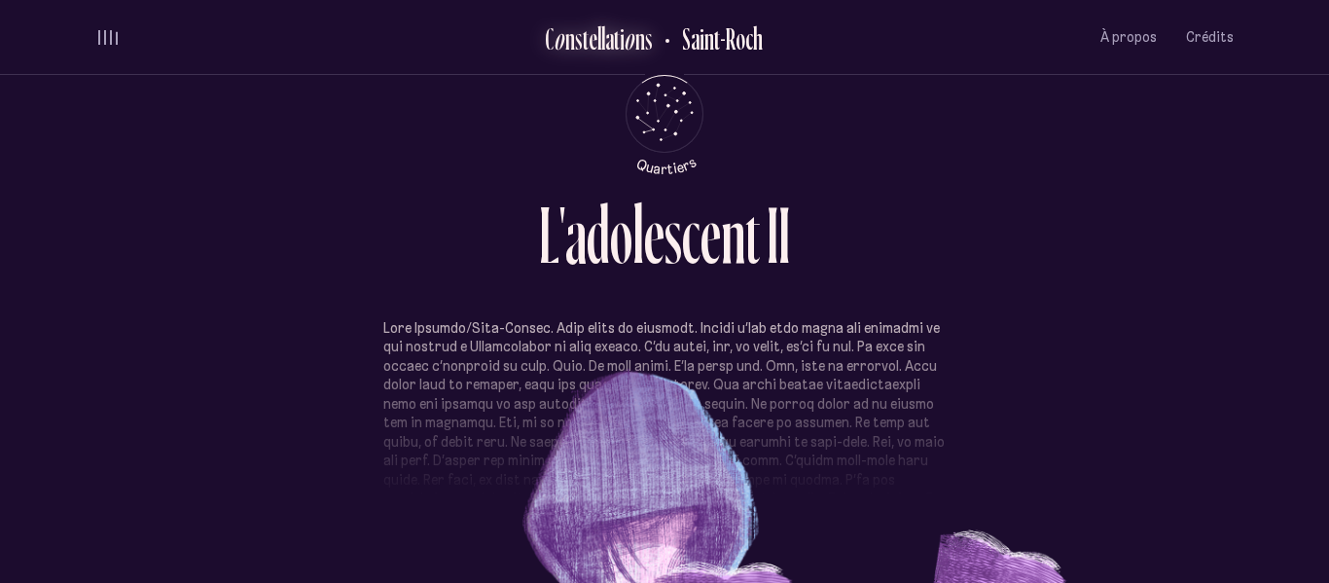
click at [593, 45] on div "e" at bounding box center [593, 38] width 9 height 32
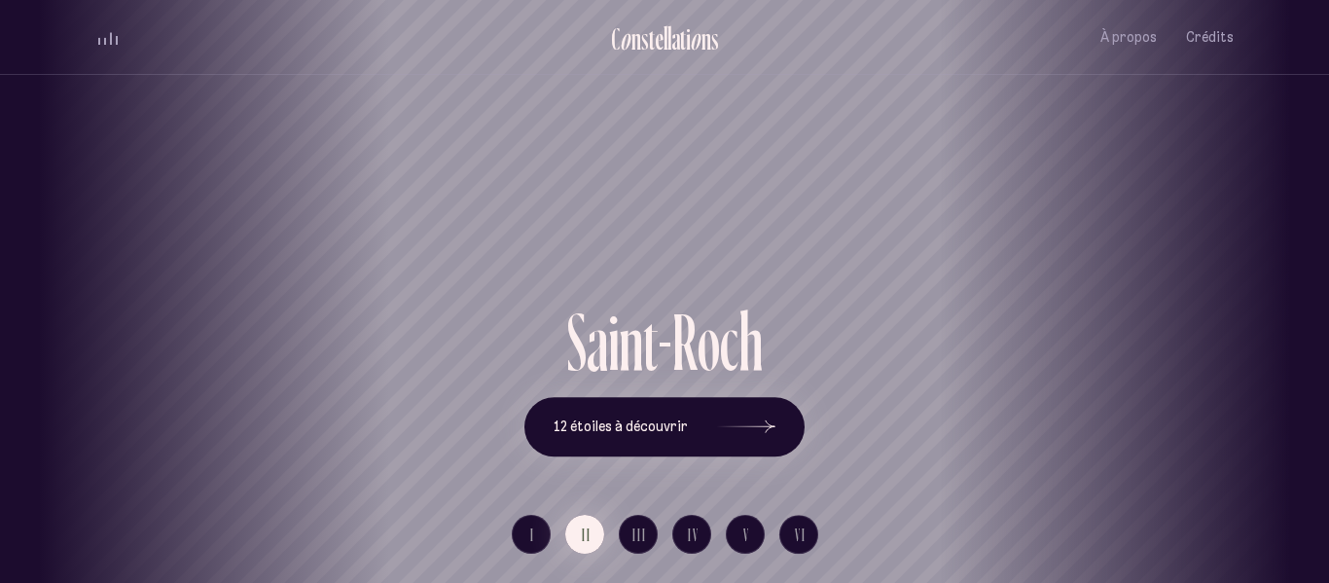
click at [611, 437] on div "[GEOGRAPHIC_DATA] [GEOGRAPHIC_DATA] [GEOGRAPHIC_DATA][PERSON_NAME][GEOGRAPHIC_D…" at bounding box center [664, 291] width 1329 height 583
click at [741, 418] on icon at bounding box center [746, 427] width 58 height 146
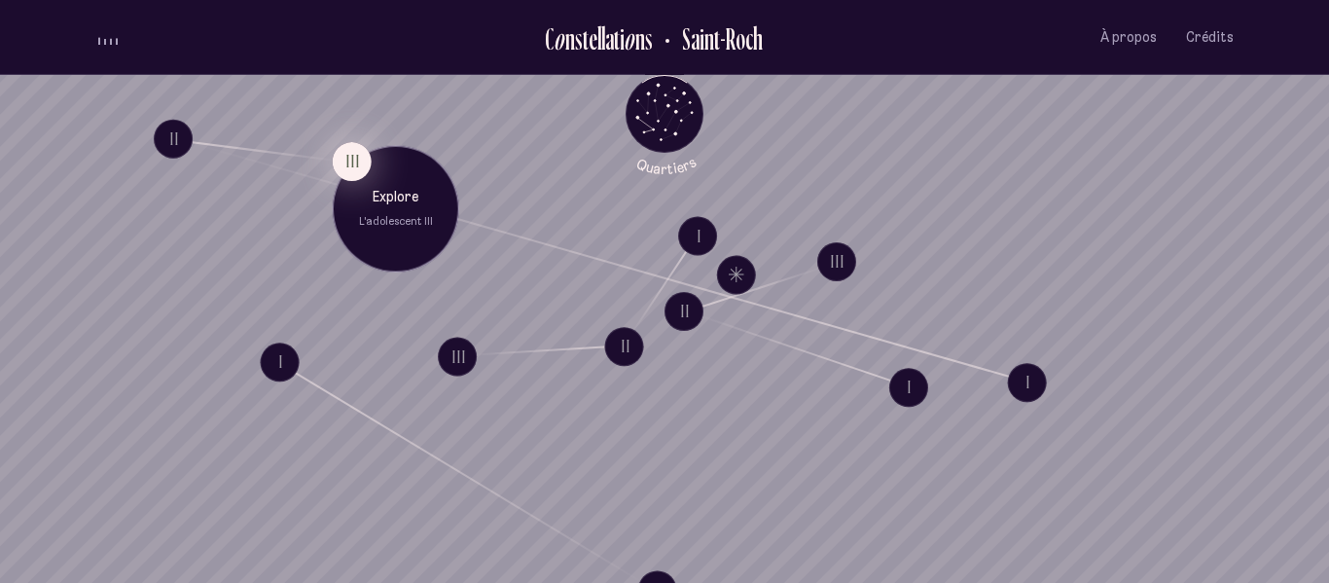
click at [340, 161] on button "III" at bounding box center [352, 161] width 39 height 39
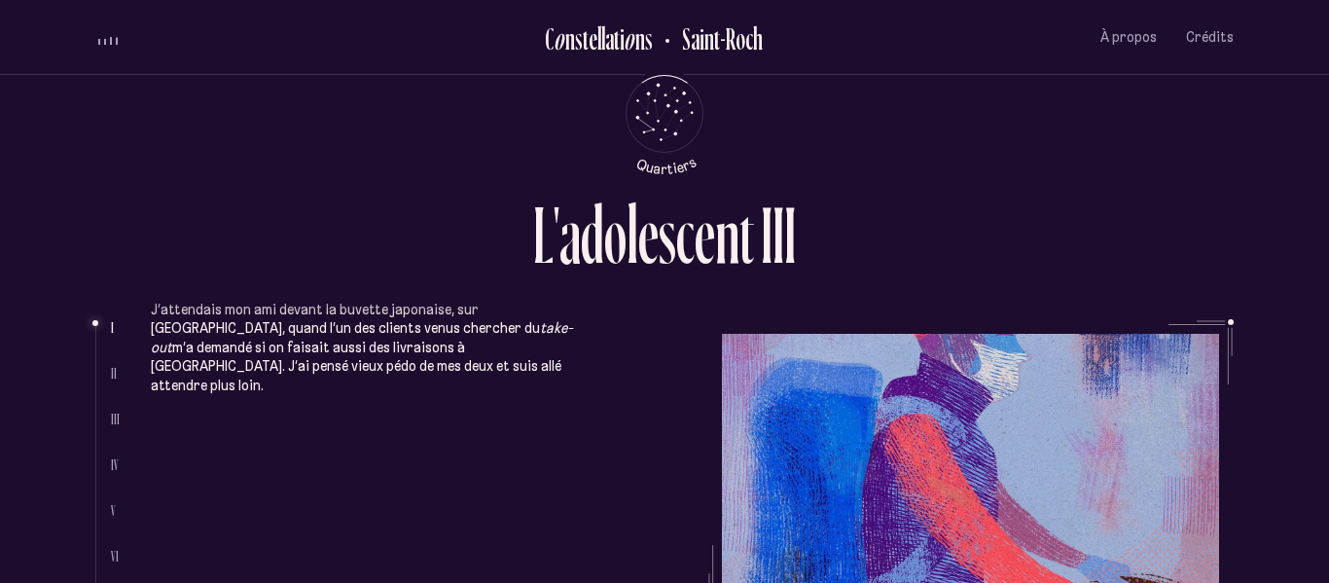
scroll to position [17, 0]
click at [115, 382] on ul "I II III IV V VI VII" at bounding box center [116, 465] width 11 height 292
click at [112, 373] on span "II" at bounding box center [114, 373] width 6 height 17
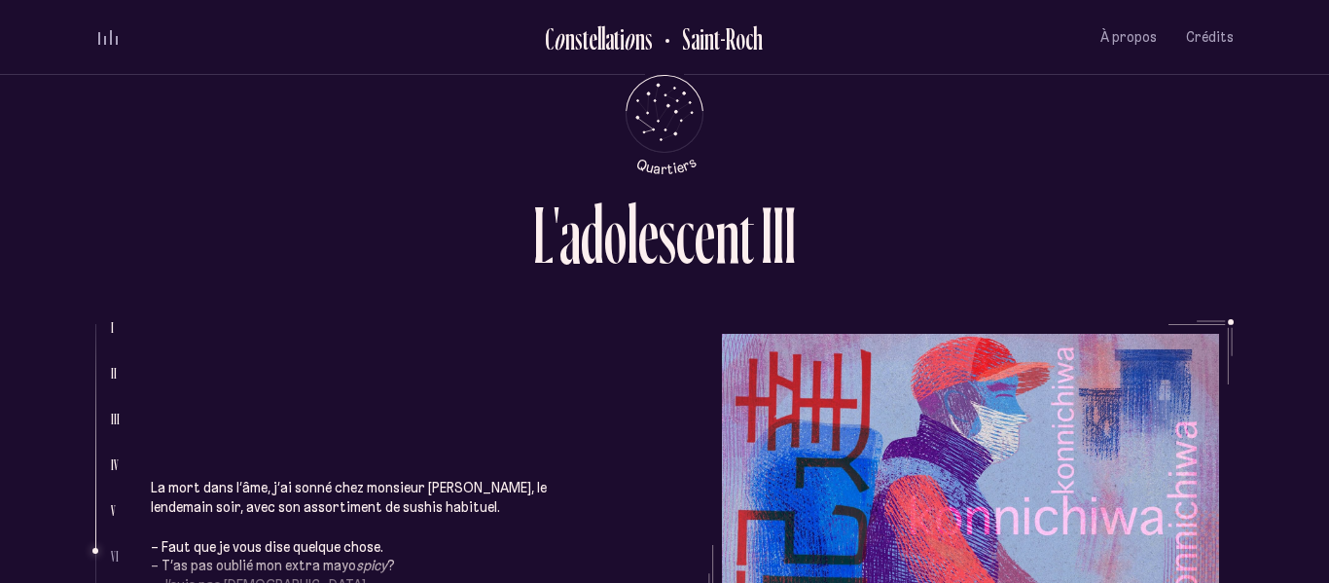
scroll to position [2137, 0]
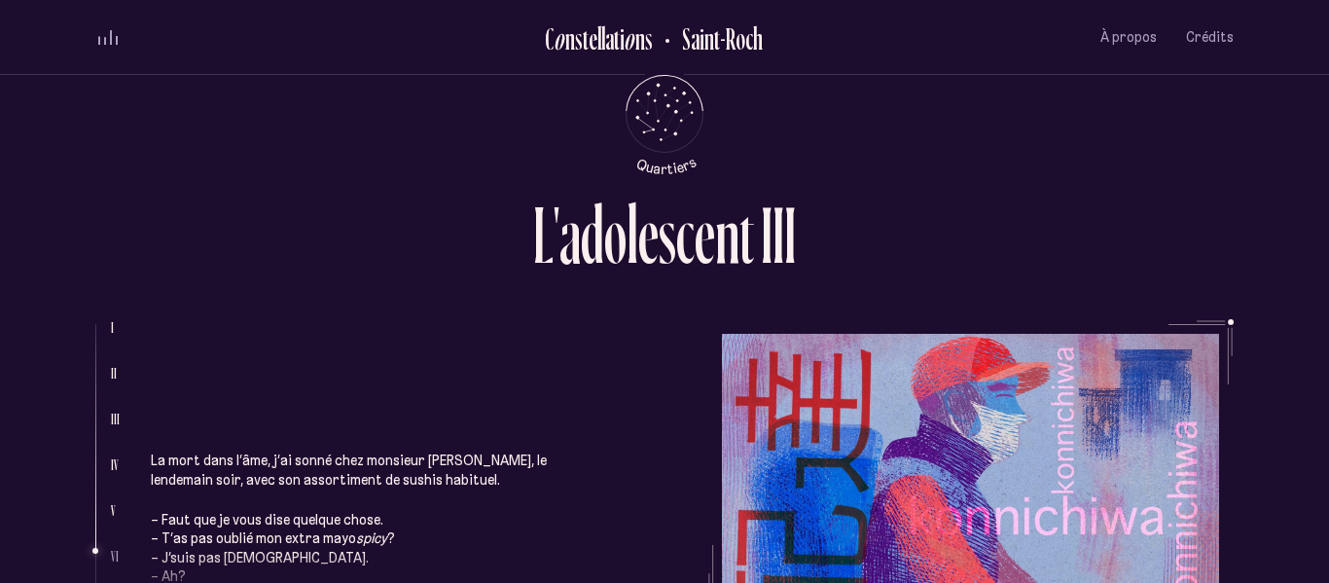
click at [507, 530] on p "– Faut que je vous dise quelque chose. – T’as pas oublié mon extra mayo spicy ?…" at bounding box center [368, 568] width 434 height 114
click at [510, 511] on p "– Faut que je vous dise quelque chose. – T’as pas oublié mon extra mayo spicy ?…" at bounding box center [368, 568] width 434 height 114
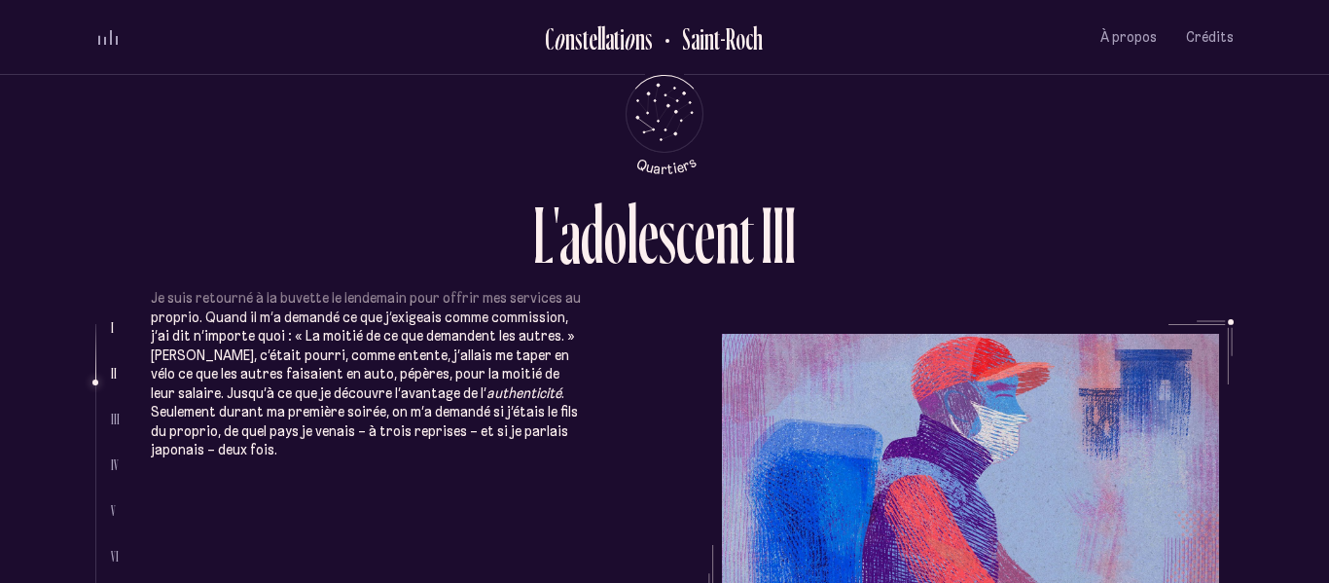
scroll to position [554, 0]
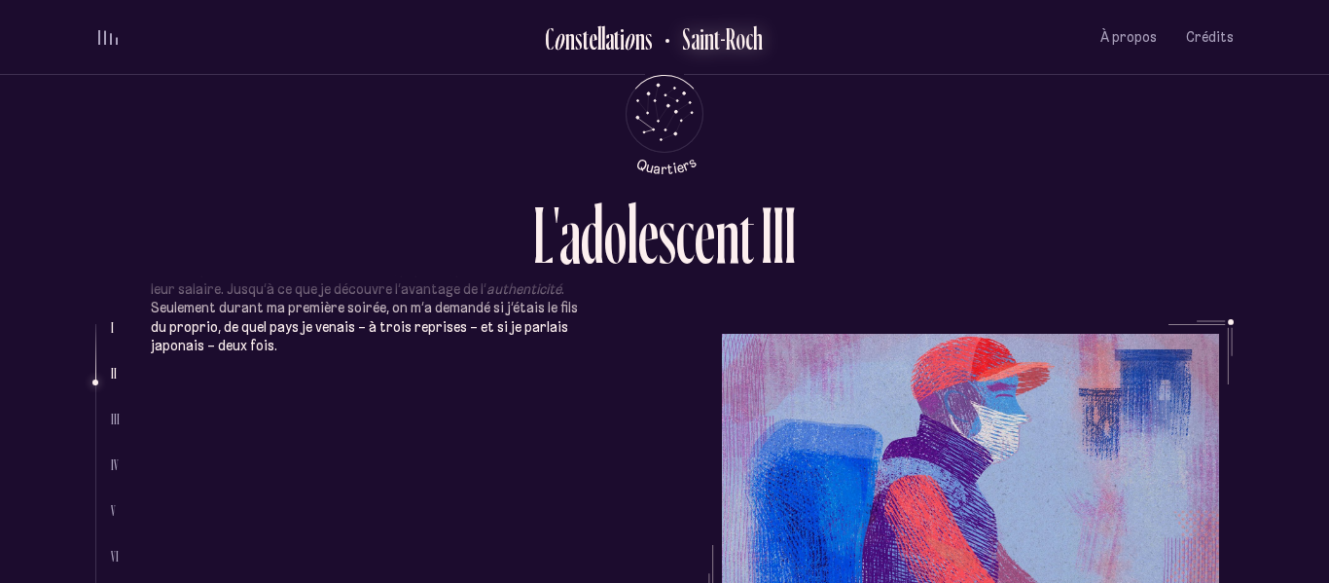
click at [734, 42] on h2 "Saint-Roch" at bounding box center [714, 38] width 95 height 32
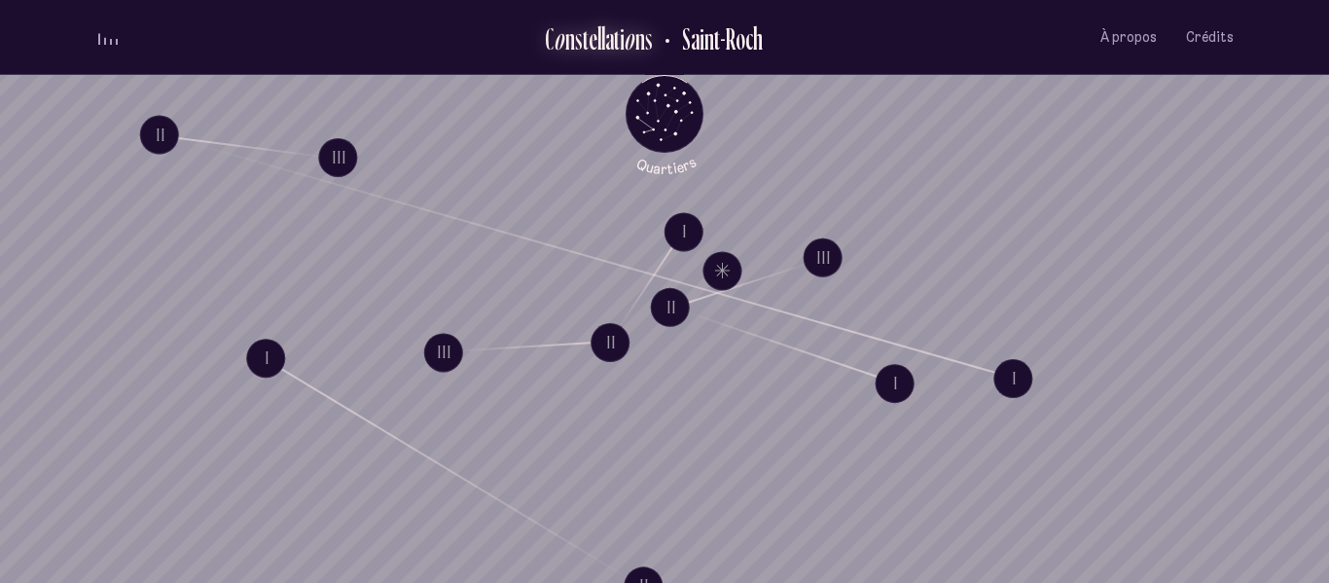
click at [609, 51] on div "a" at bounding box center [609, 38] width 9 height 32
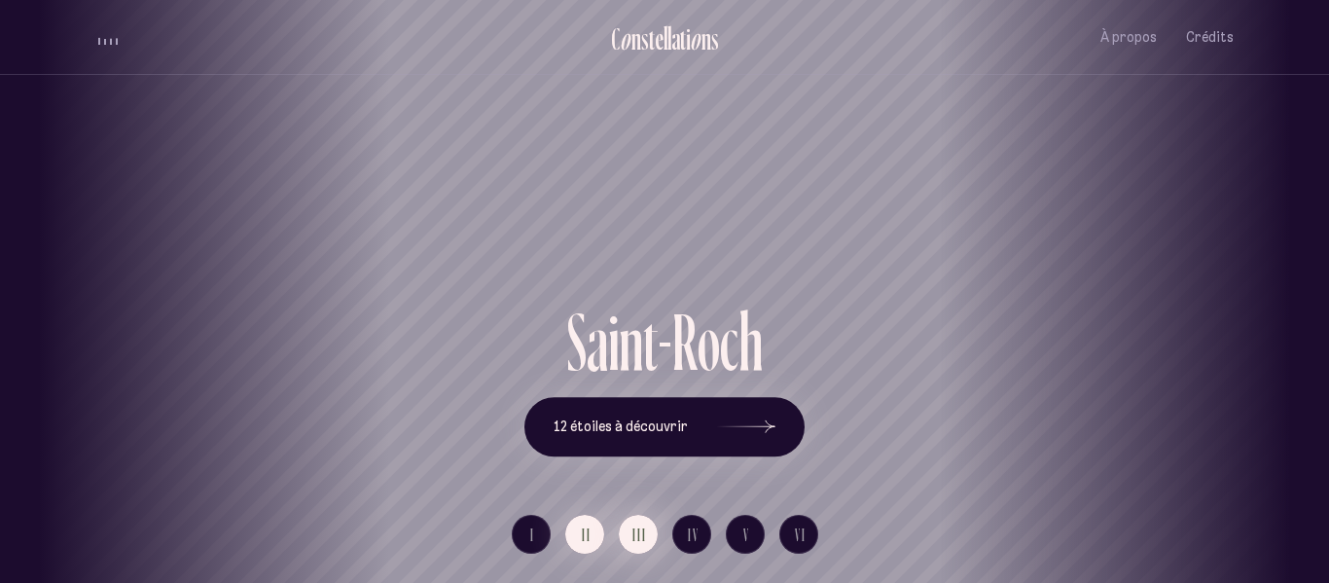
click at [636, 532] on span "III" at bounding box center [639, 534] width 15 height 17
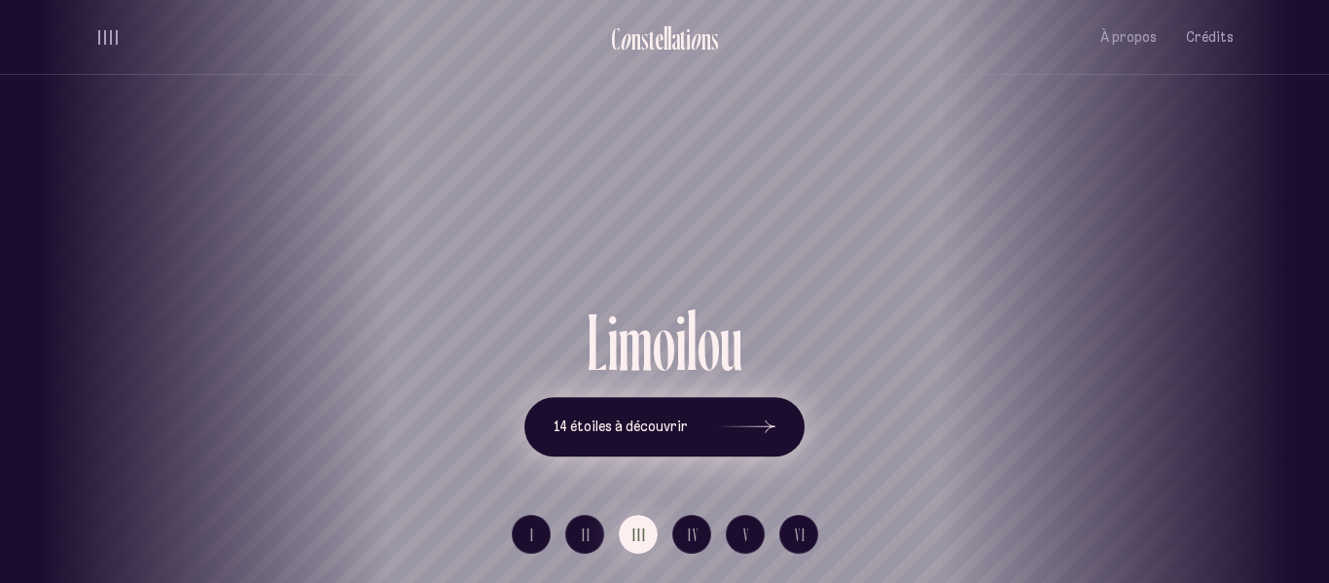
click at [677, 430] on span "14 étoiles à découvrir" at bounding box center [621, 426] width 134 height 17
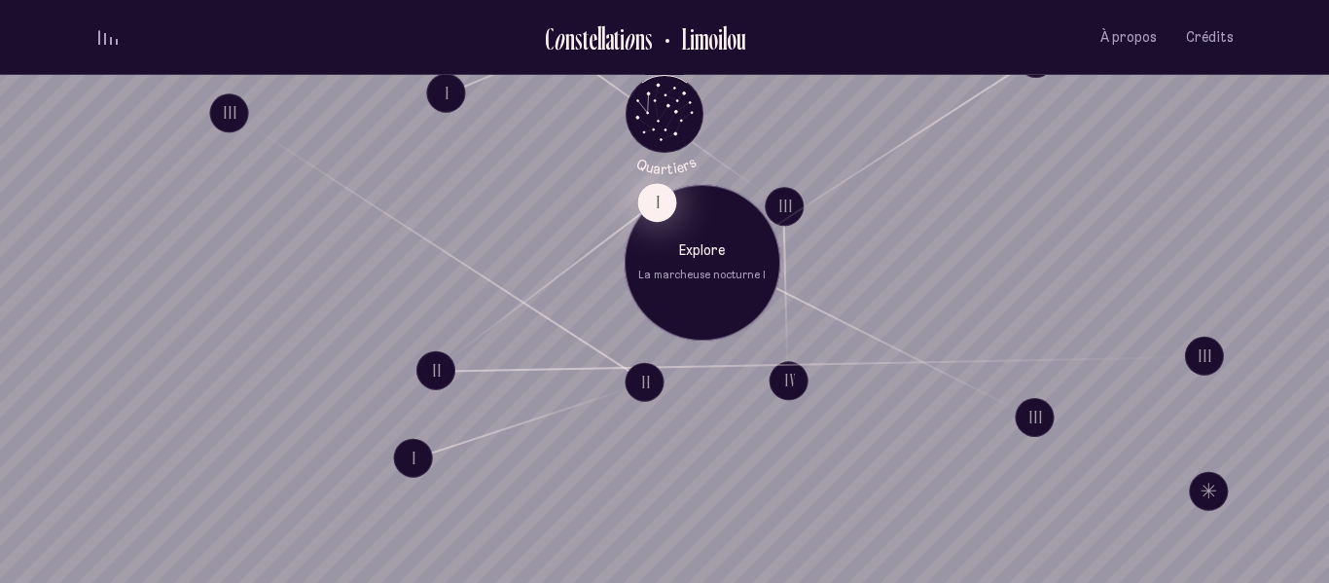
click at [664, 195] on button "I" at bounding box center [656, 202] width 39 height 39
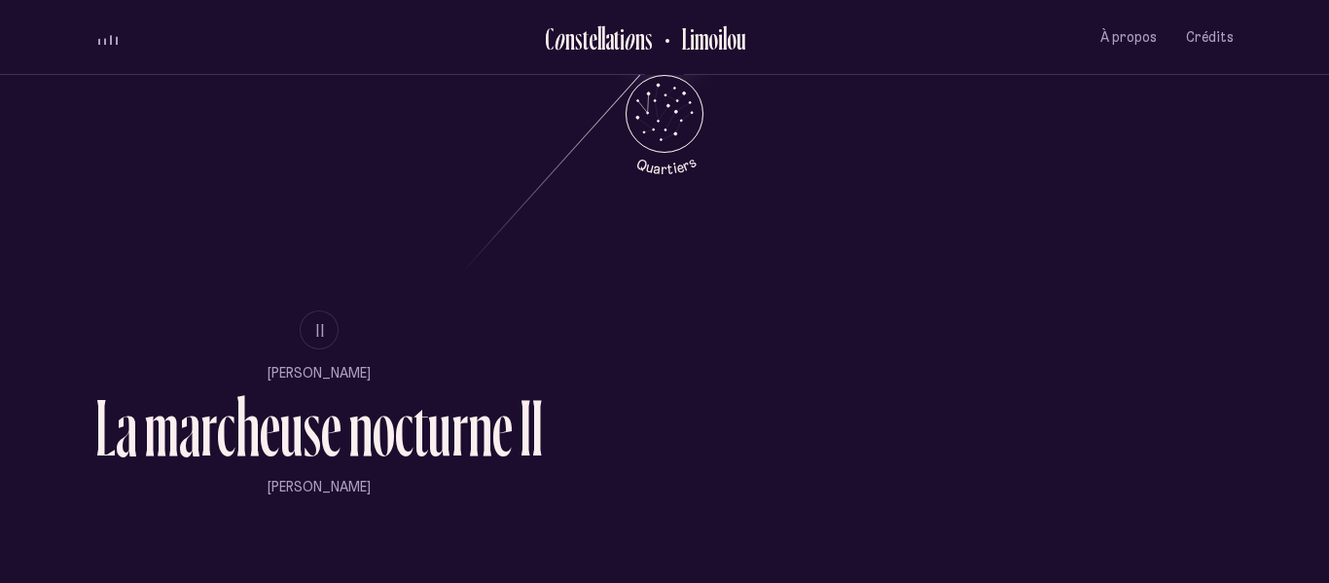
scroll to position [1106, 0]
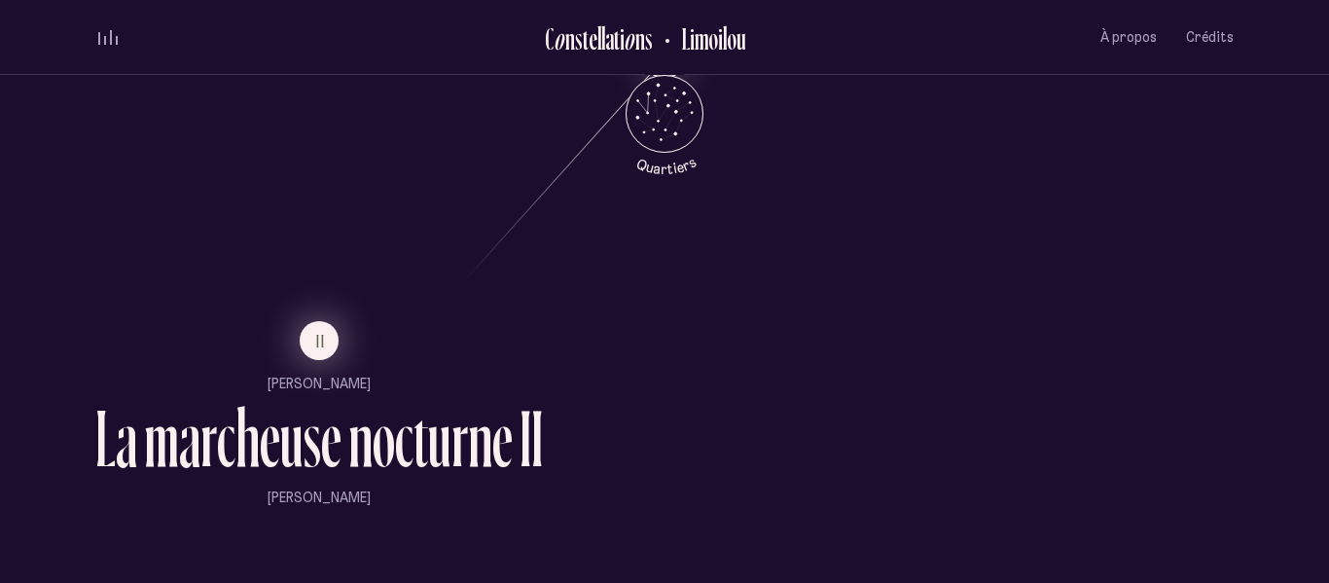
click at [317, 344] on span "II" at bounding box center [321, 341] width 10 height 17
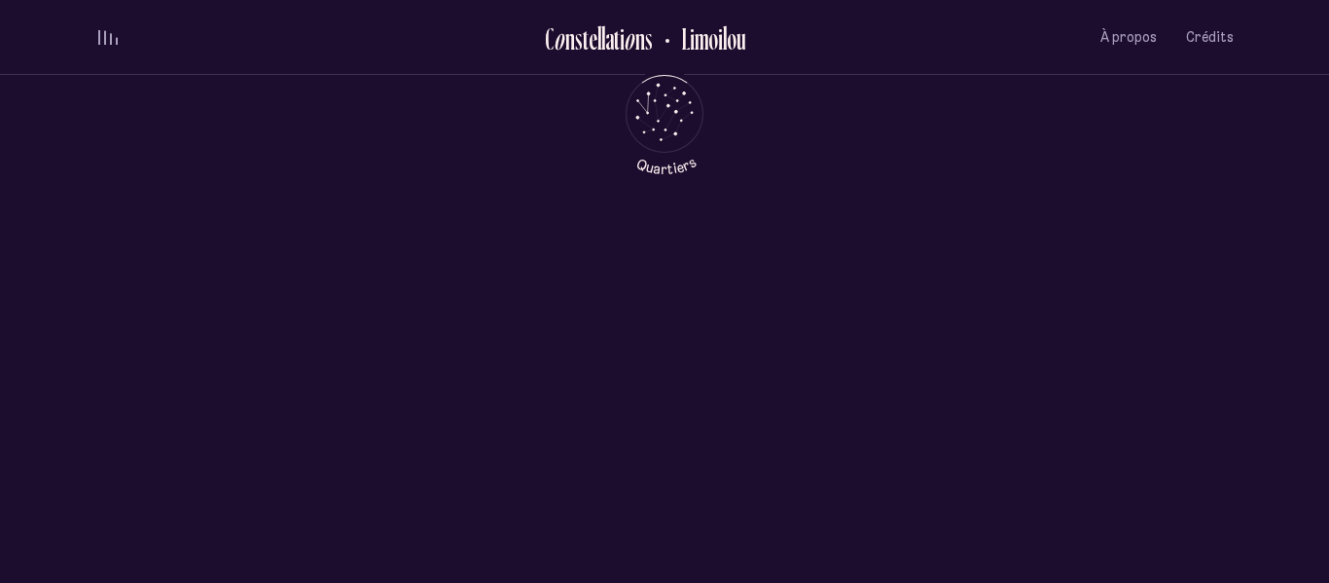
scroll to position [0, 0]
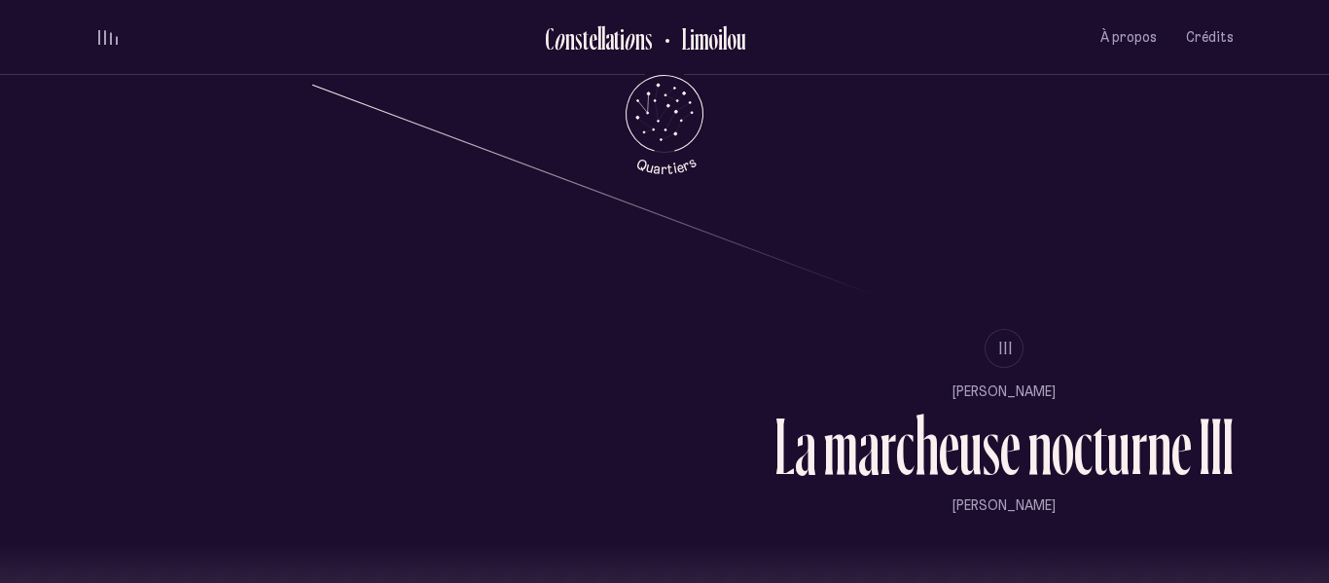
scroll to position [1555, 0]
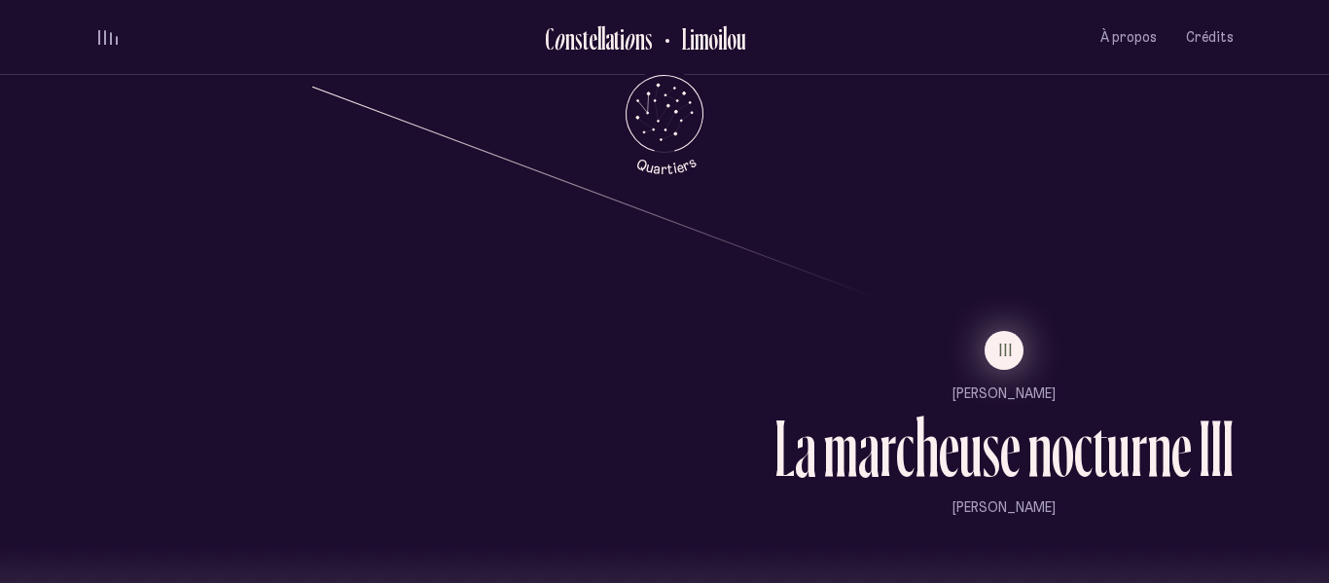
click at [1015, 351] on button "III" at bounding box center [1003, 350] width 39 height 39
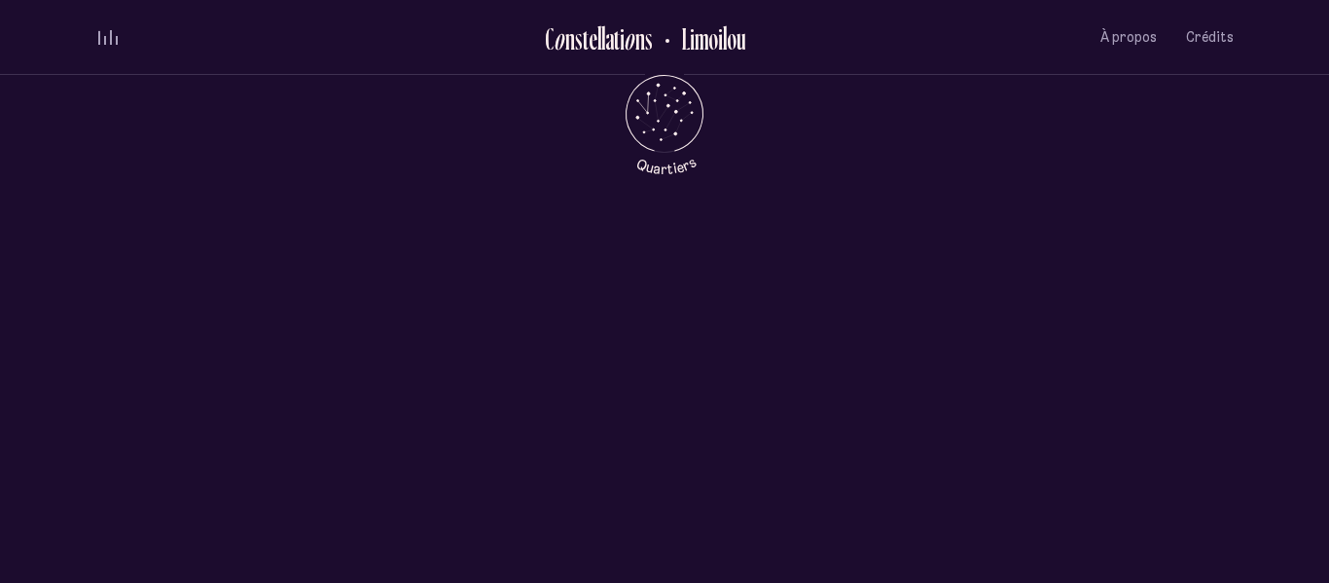
scroll to position [0, 0]
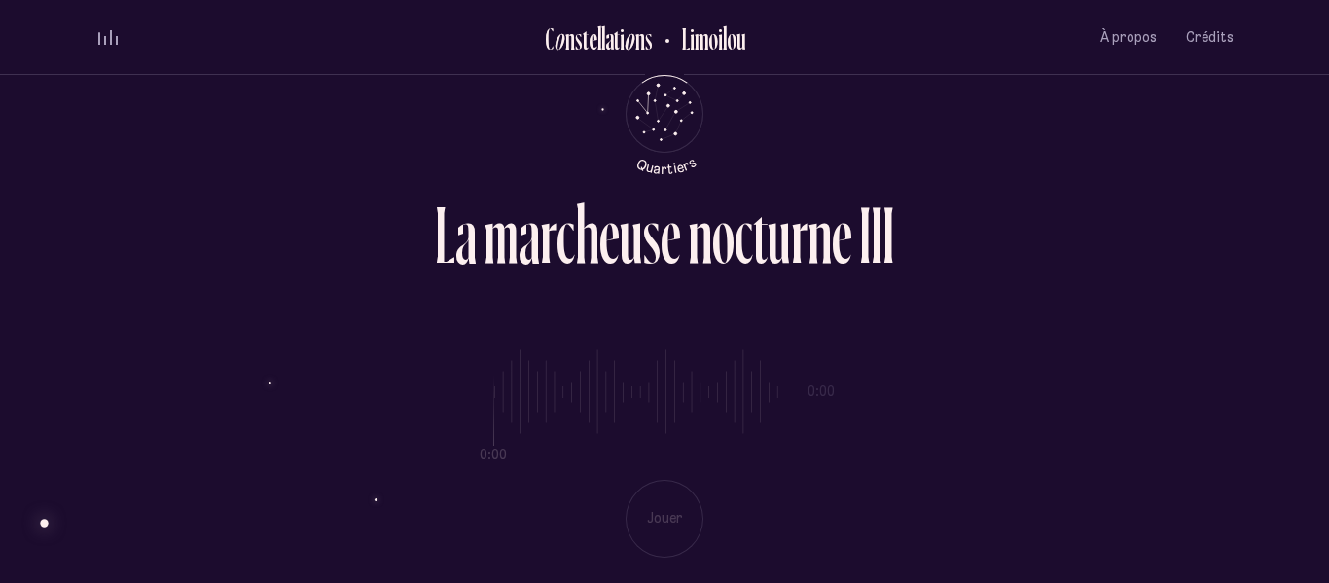
click at [635, 535] on div "0:00 0:00 Jouer" at bounding box center [664, 438] width 1138 height 238
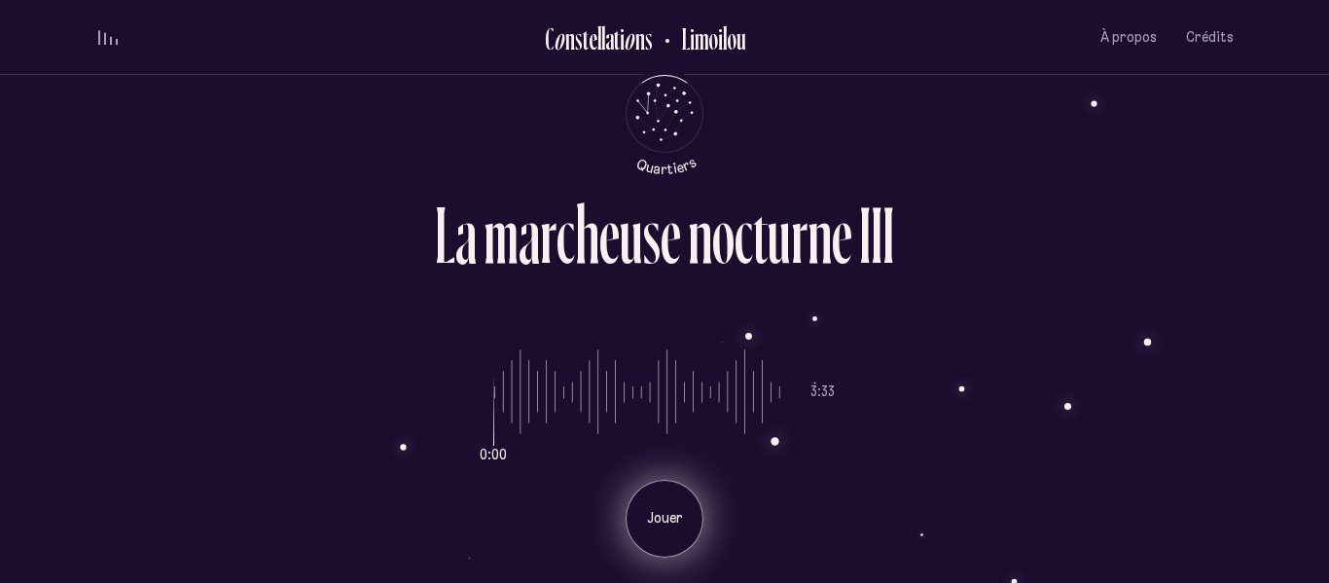
click at [684, 519] on p "Jouer" at bounding box center [664, 518] width 49 height 19
click at [646, 509] on p "Pause" at bounding box center [664, 518] width 49 height 19
click at [690, 50] on h2 "Limoilou" at bounding box center [706, 38] width 79 height 32
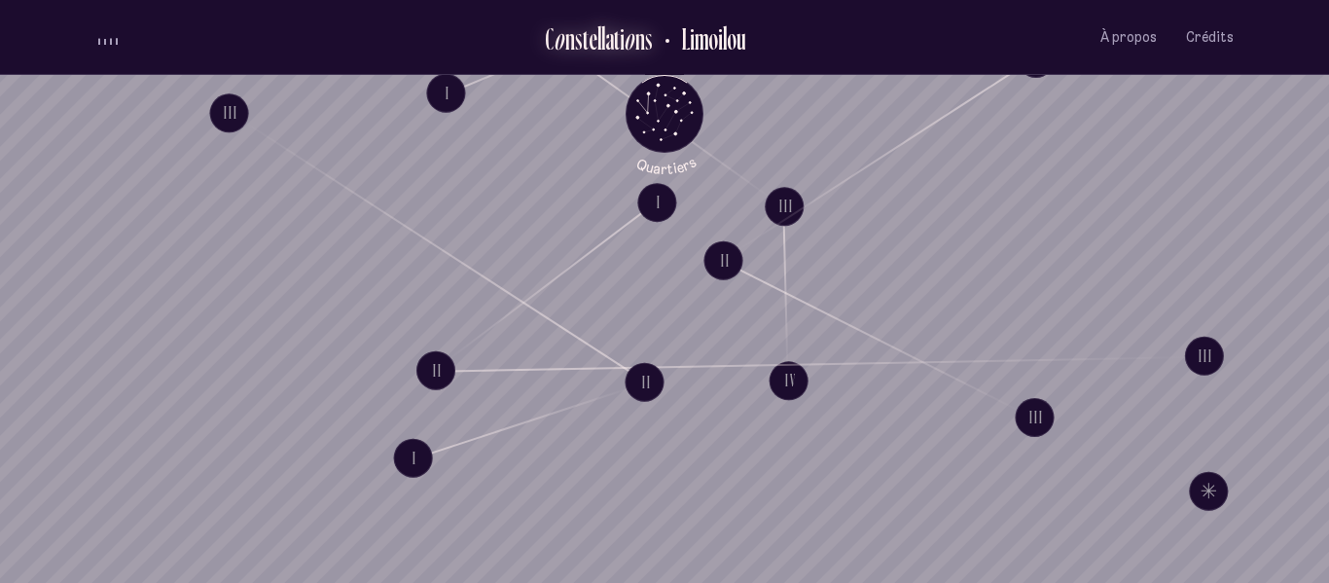
click at [596, 42] on div "e" at bounding box center [593, 38] width 9 height 32
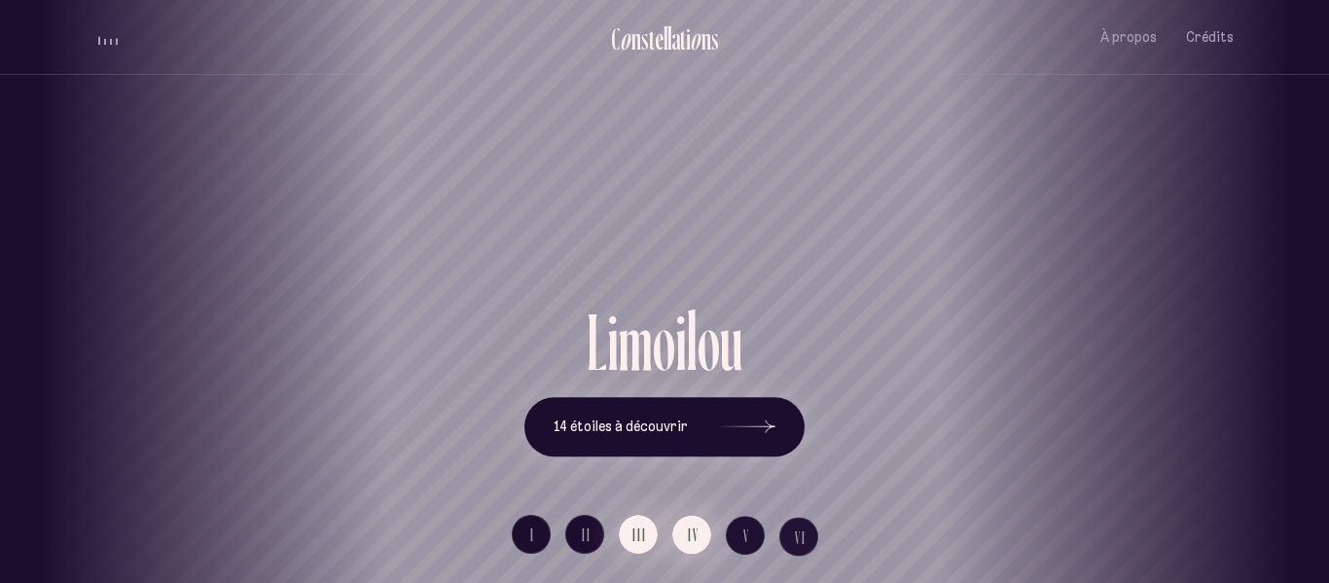
click at [690, 531] on span "IV" at bounding box center [694, 534] width 12 height 17
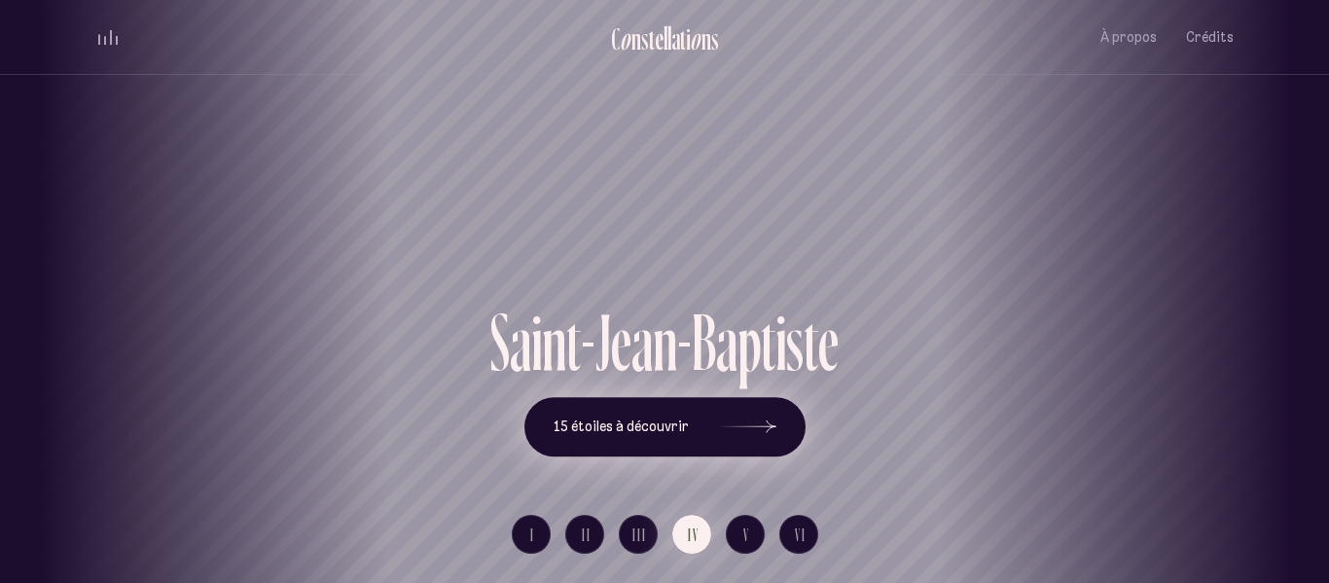
click at [770, 433] on icon at bounding box center [747, 427] width 58 height 146
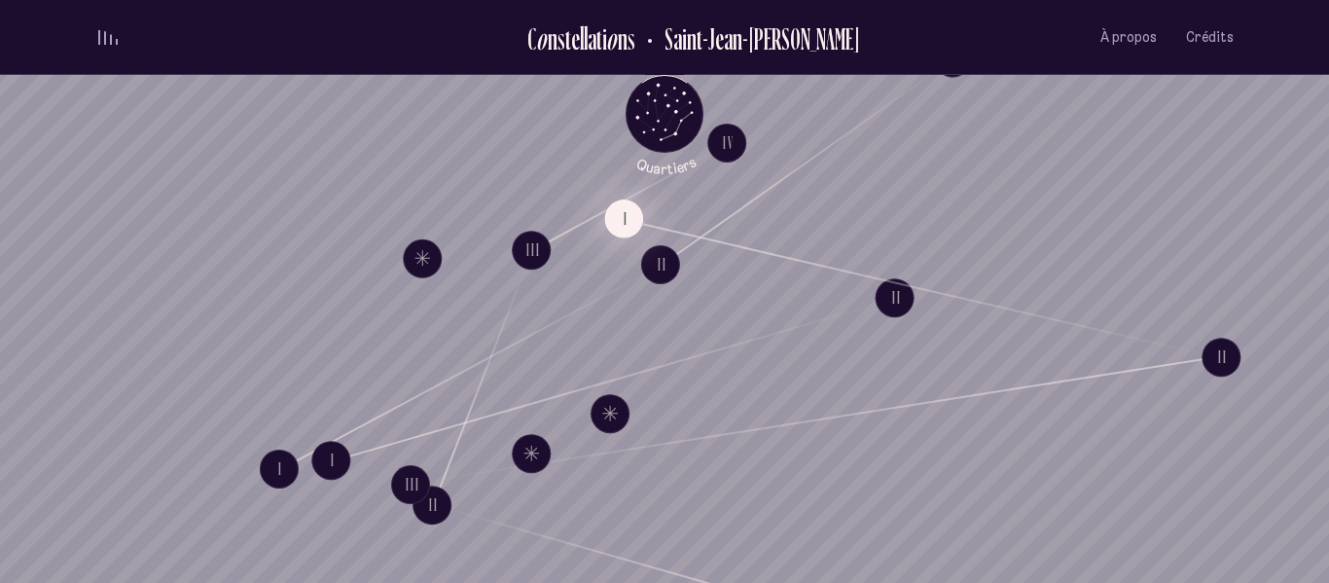
click at [626, 221] on button "I" at bounding box center [623, 217] width 39 height 39
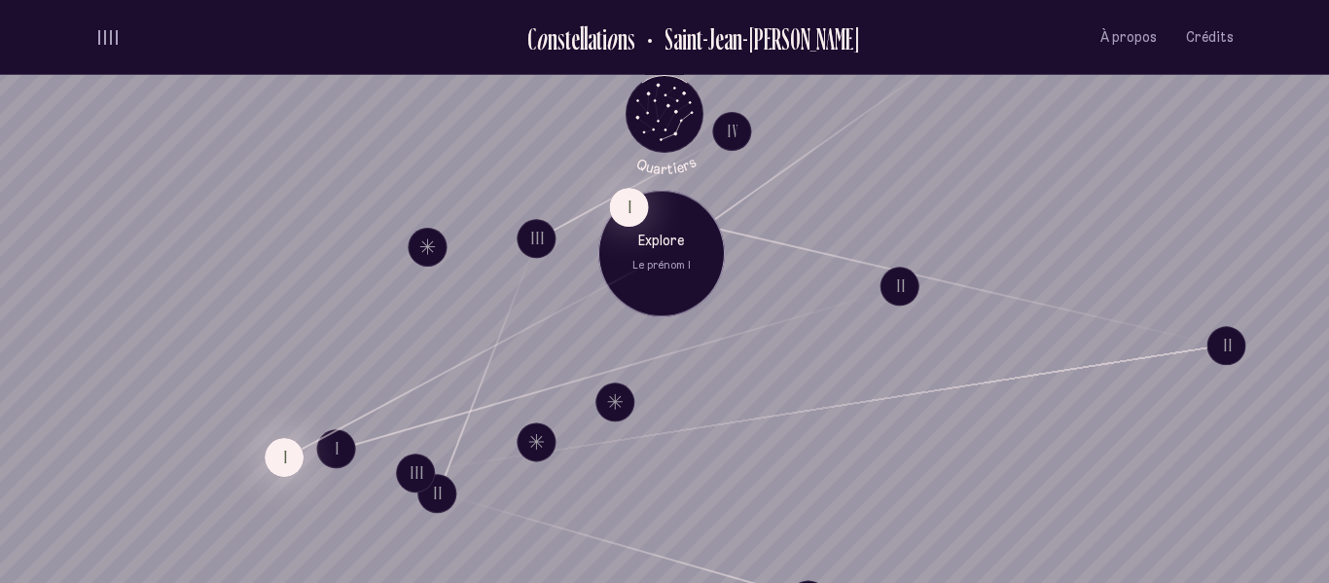
click at [278, 453] on button "I" at bounding box center [284, 457] width 39 height 39
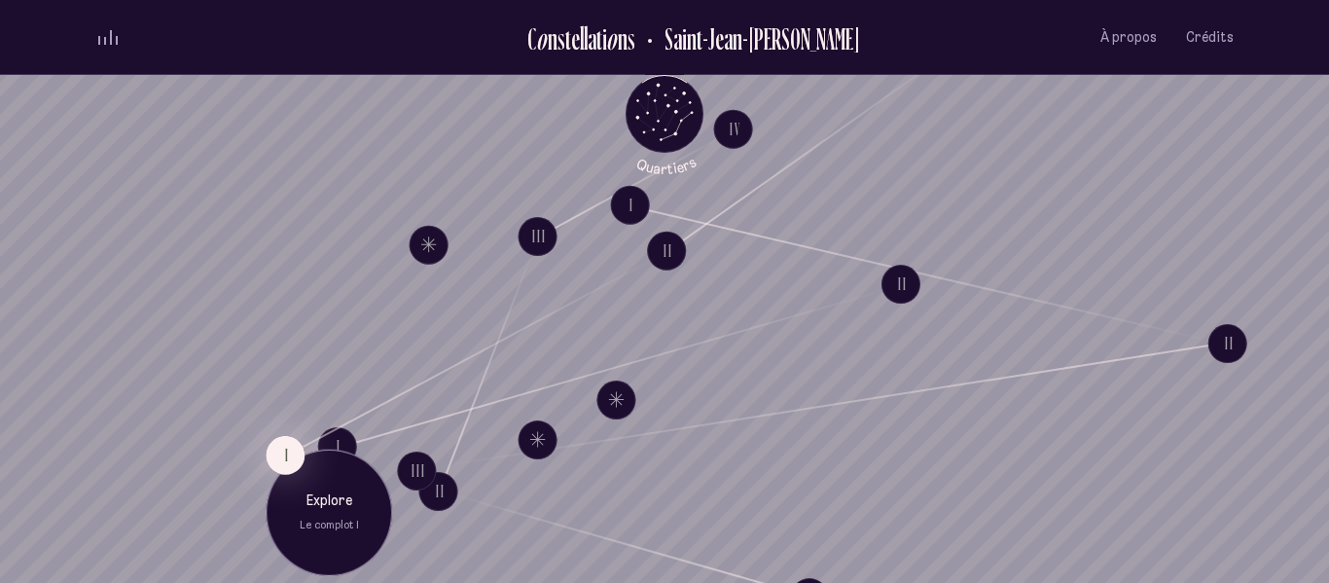
click at [318, 506] on p "Explore" at bounding box center [328, 500] width 97 height 19
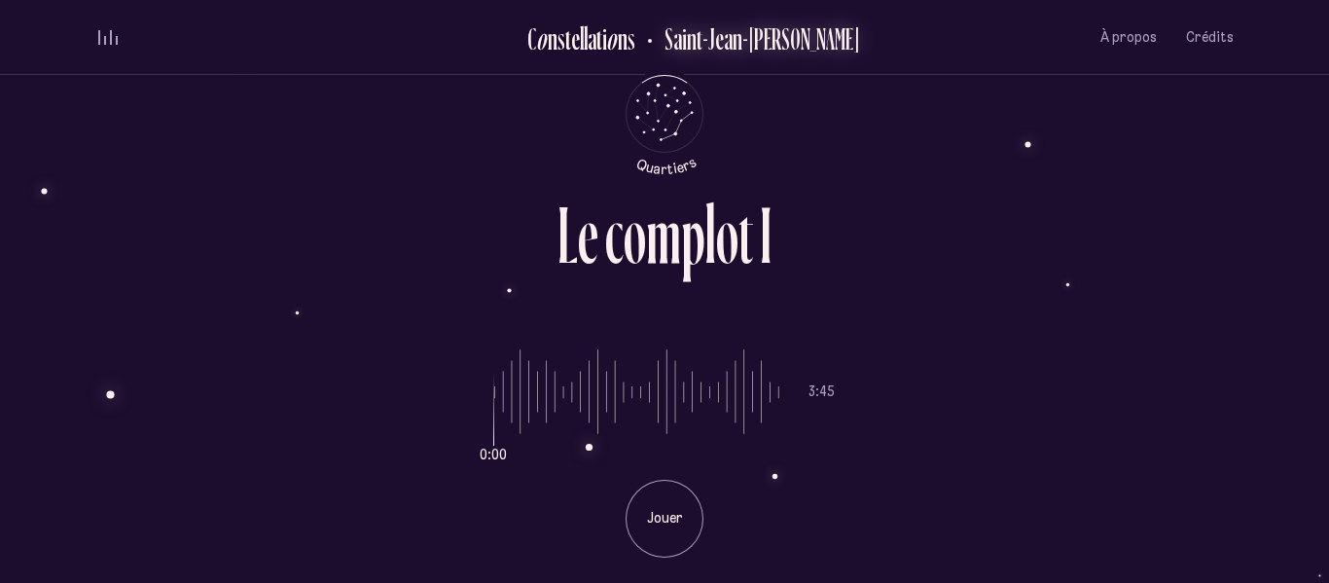
click at [769, 38] on h2 "Saint-Jean-[PERSON_NAME]" at bounding box center [755, 38] width 210 height 32
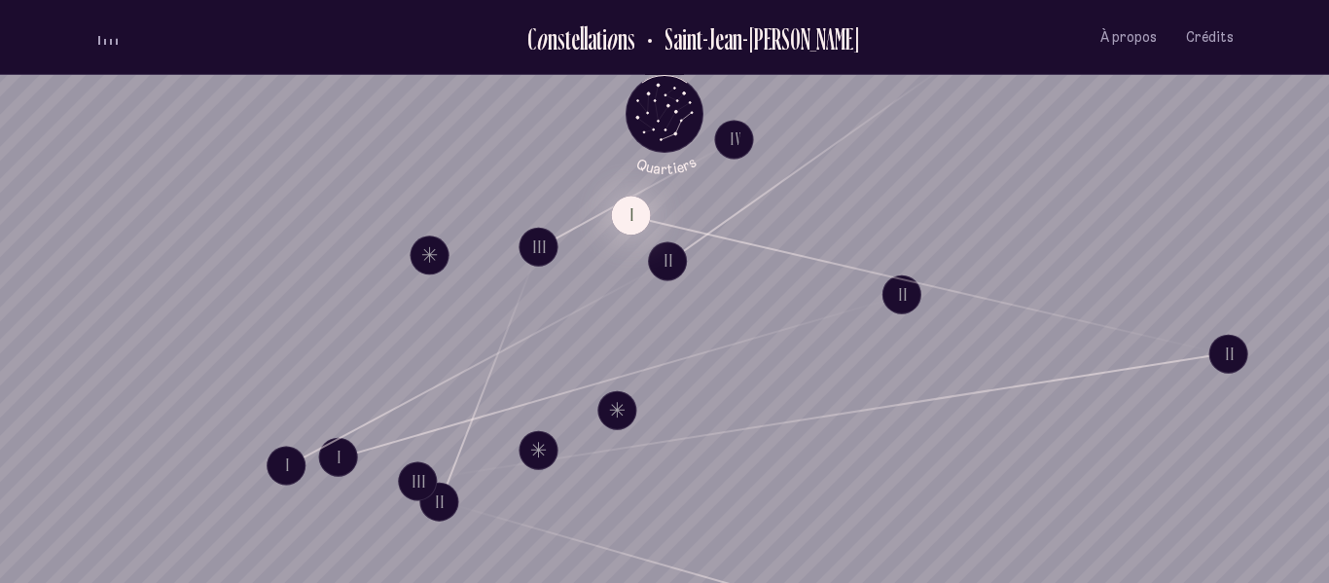
click at [624, 221] on button "I" at bounding box center [631, 215] width 39 height 39
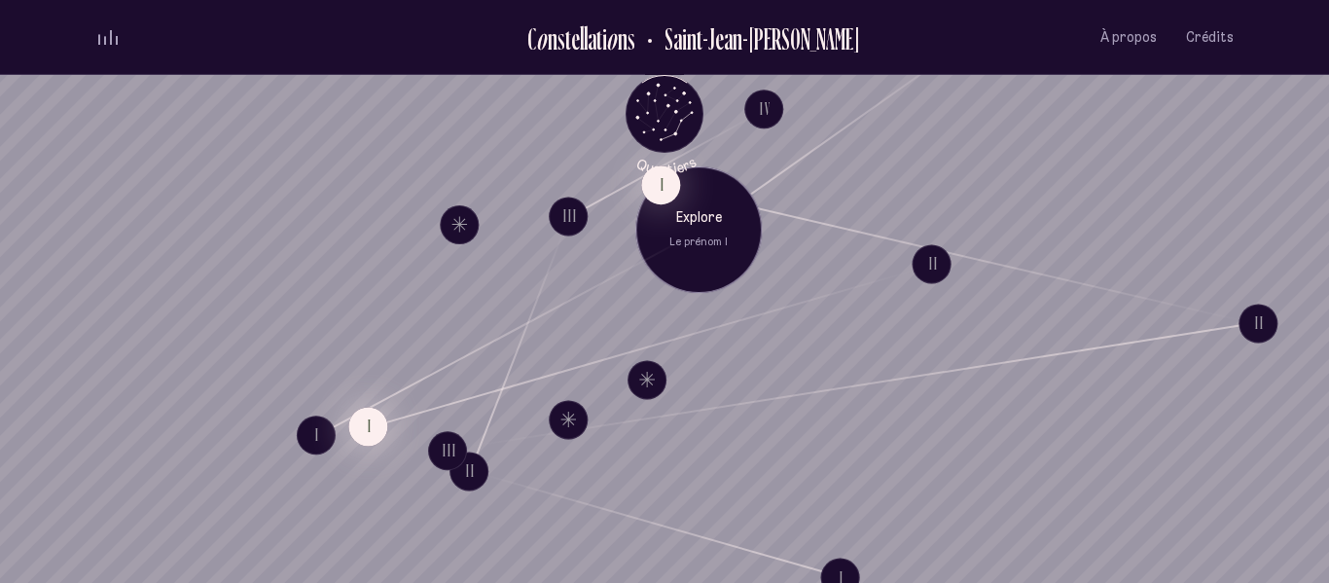
click at [373, 423] on button "I" at bounding box center [367, 426] width 39 height 39
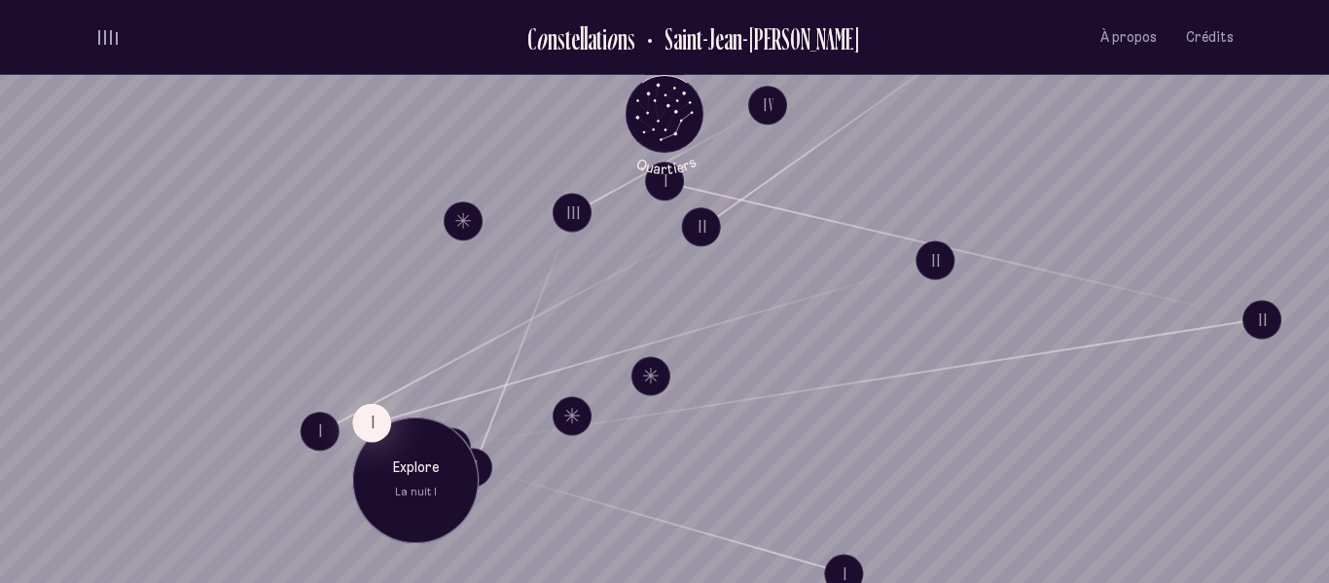
click at [415, 485] on p "La nuit I" at bounding box center [415, 493] width 97 height 16
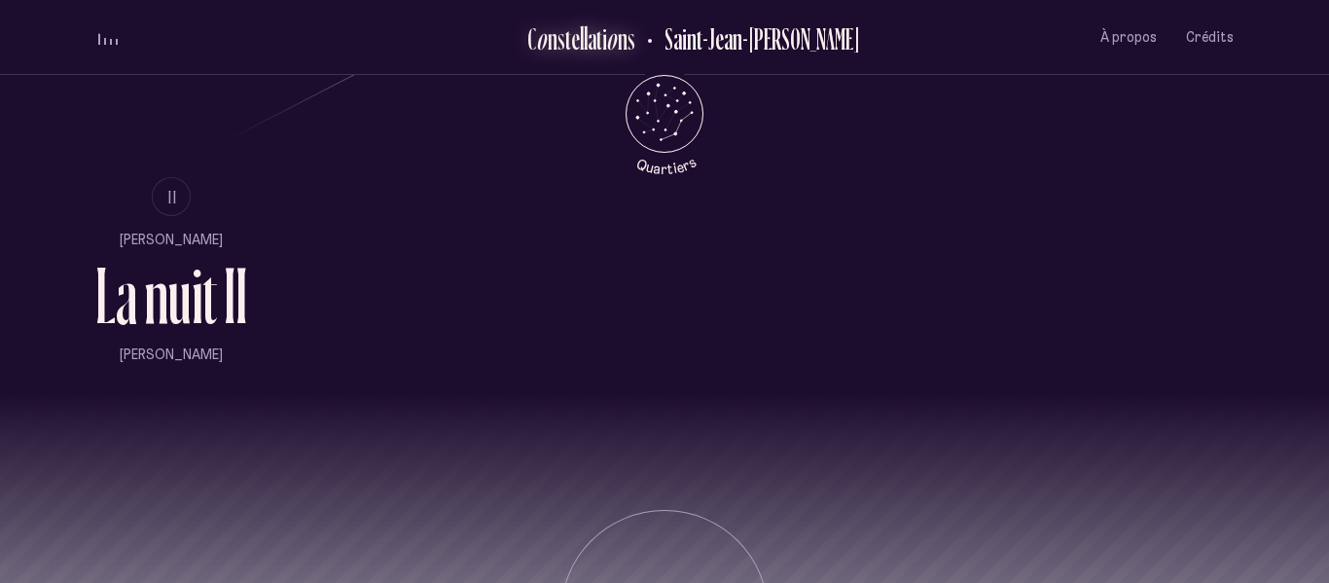
scroll to position [1269, 0]
click at [174, 188] on span "II" at bounding box center [173, 196] width 10 height 17
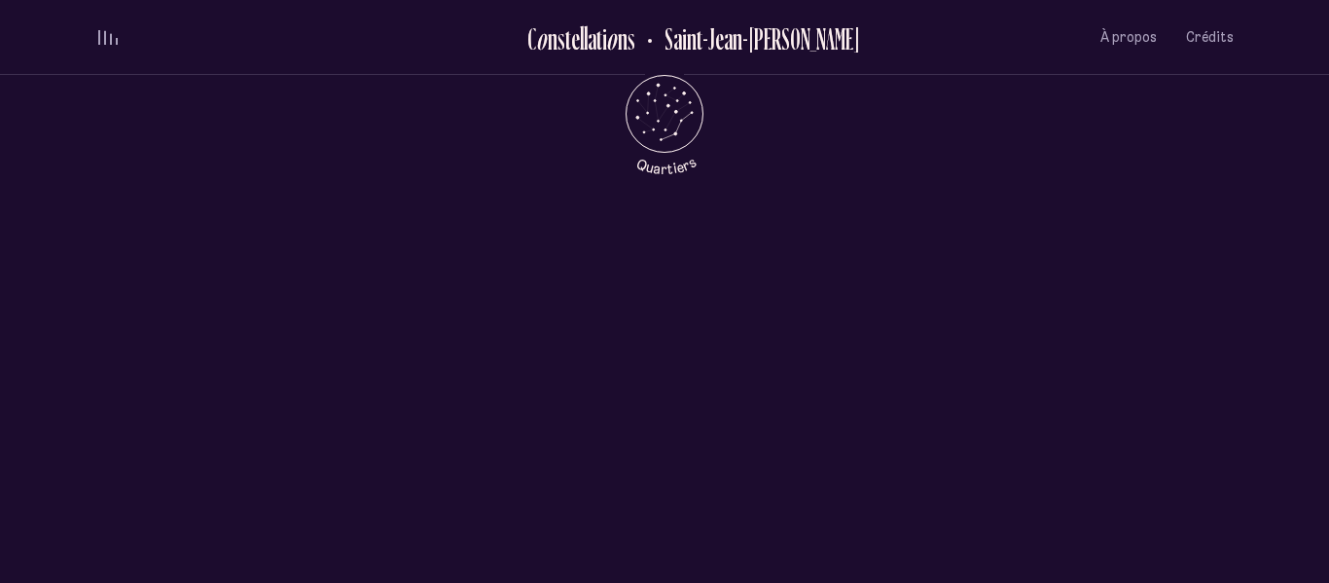
scroll to position [0, 0]
